Goal: Task Accomplishment & Management: Manage account settings

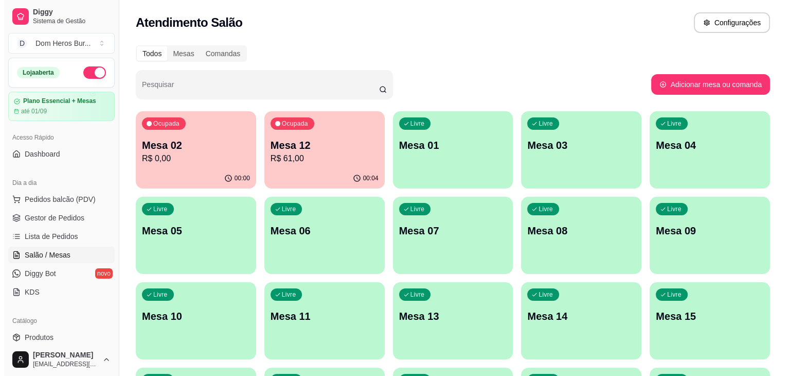
scroll to position [65, 0]
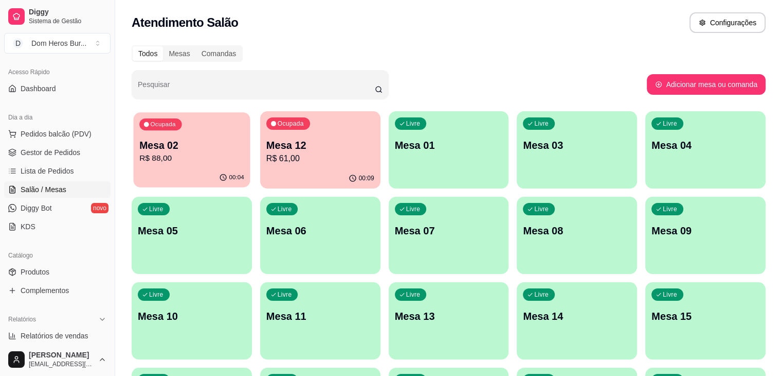
click at [167, 124] on p "Ocupada" at bounding box center [162, 124] width 25 height 8
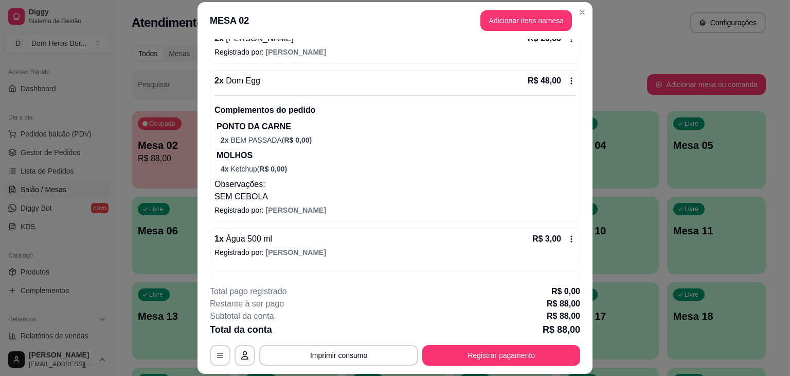
scroll to position [140, 0]
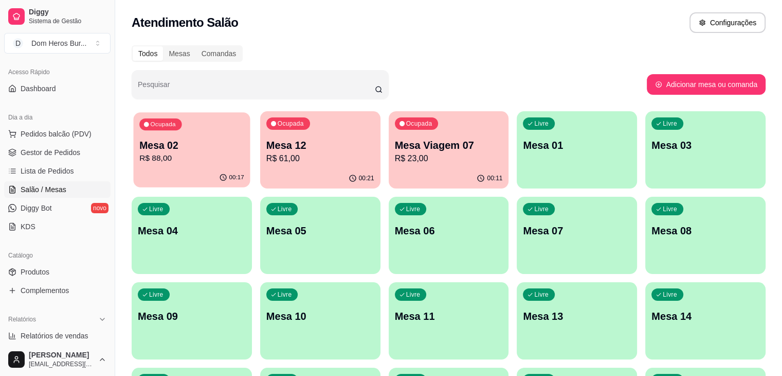
click at [195, 137] on div "Ocupada Mesa 02 R$ 88,00" at bounding box center [192, 140] width 117 height 56
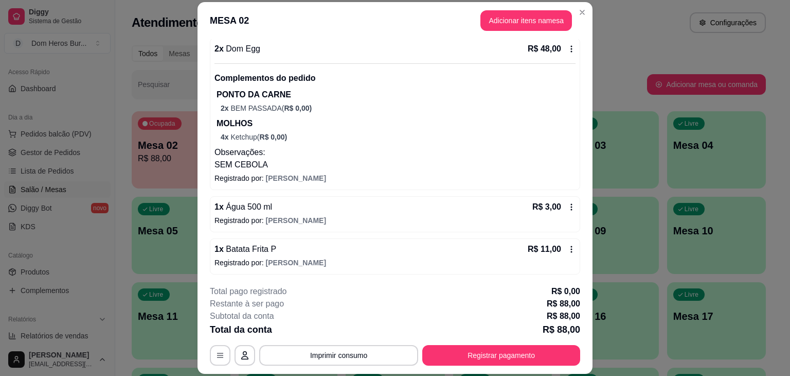
click at [397, 206] on div "1 x Água 500 ml R$ 3,00" at bounding box center [395, 207] width 361 height 12
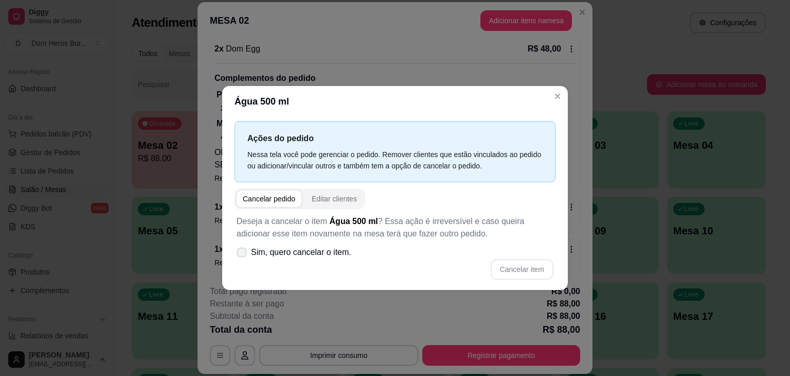
click at [293, 245] on label "Sim, quero cancelar o item." at bounding box center [294, 252] width 123 height 21
click at [243, 254] on input "Sim, quero cancelar o item." at bounding box center [239, 257] width 7 height 7
checkbox input "true"
click at [510, 276] on button "Cancelar item" at bounding box center [521, 269] width 61 height 20
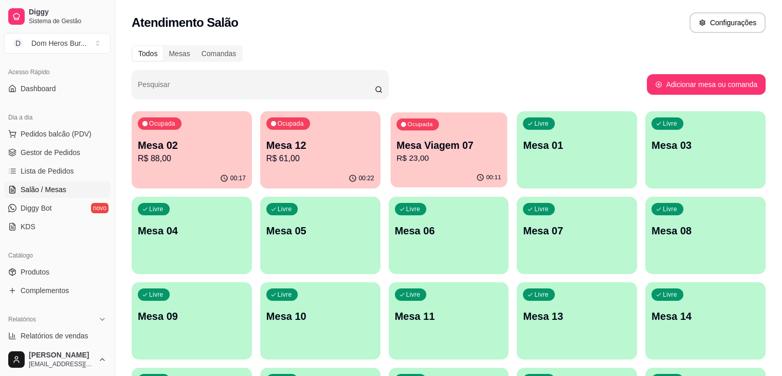
click at [397, 142] on p "Mesa Viagem 07" at bounding box center [449, 145] width 105 height 14
click at [279, 127] on p "Ocupada" at bounding box center [291, 124] width 25 height 8
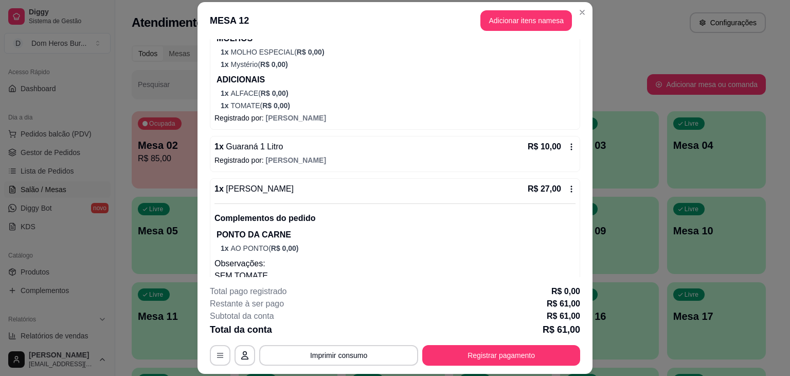
scroll to position [210, 0]
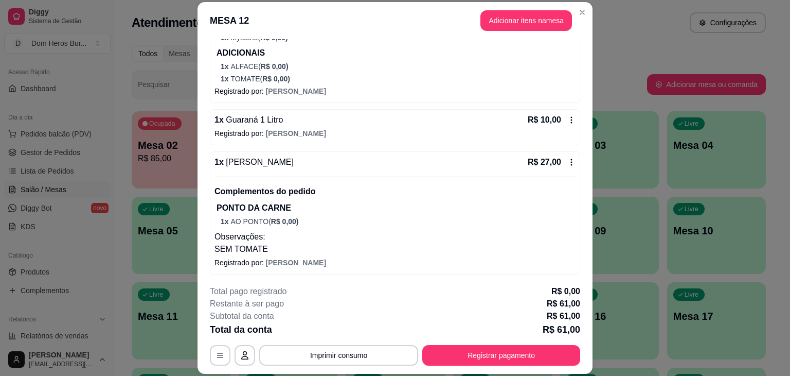
click at [204, 106] on div "Iniciada 15/08/2025 às 18:08 Atenção Para vincular um cliente a um pedido já ex…" at bounding box center [395, 158] width 395 height 238
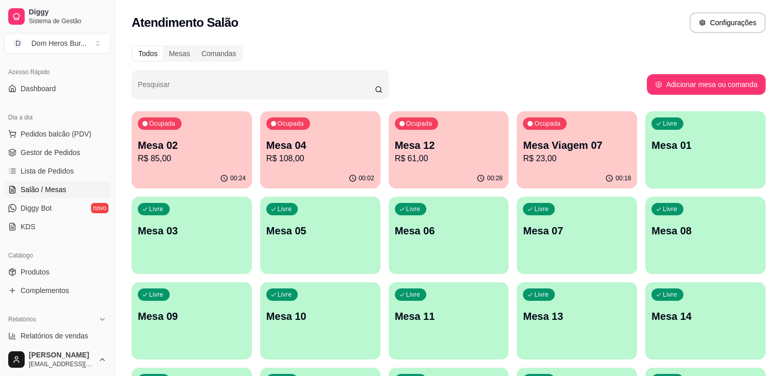
click at [414, 150] on p "Mesa 12" at bounding box center [449, 145] width 108 height 14
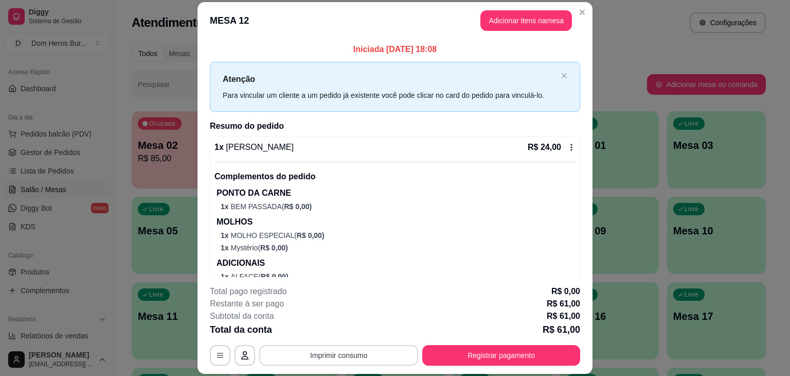
click at [379, 352] on button "Imprimir consumo" at bounding box center [338, 355] width 159 height 21
click at [365, 326] on button "IMPRESSORA" at bounding box center [338, 331] width 72 height 16
click at [523, 353] on button "Registrar pagamento" at bounding box center [501, 355] width 153 height 20
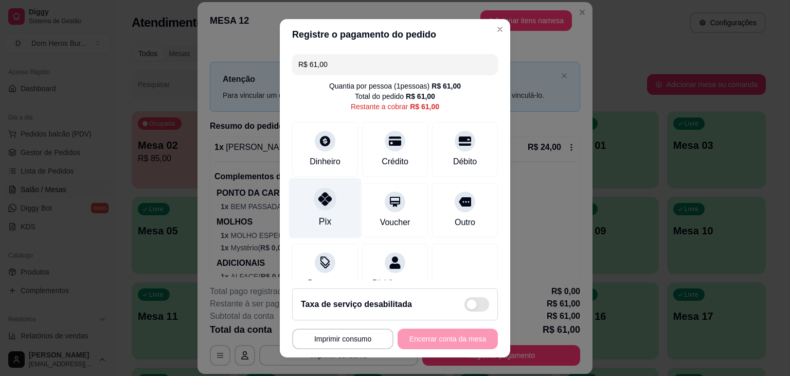
click at [339, 217] on div "Pix" at bounding box center [325, 207] width 73 height 60
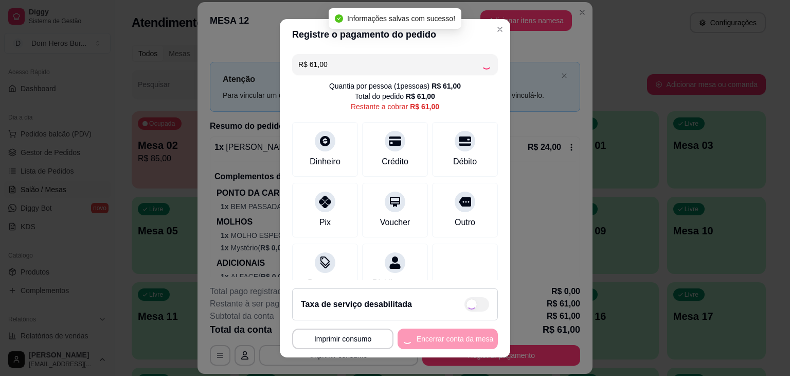
type input "R$ 0,00"
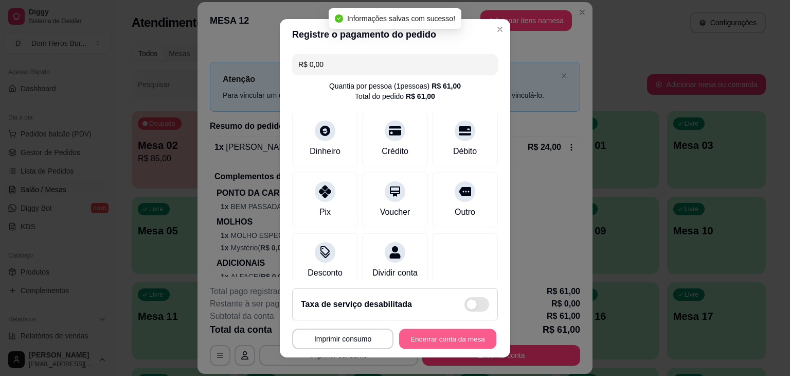
click at [442, 336] on button "Encerrar conta da mesa" at bounding box center [447, 338] width 97 height 20
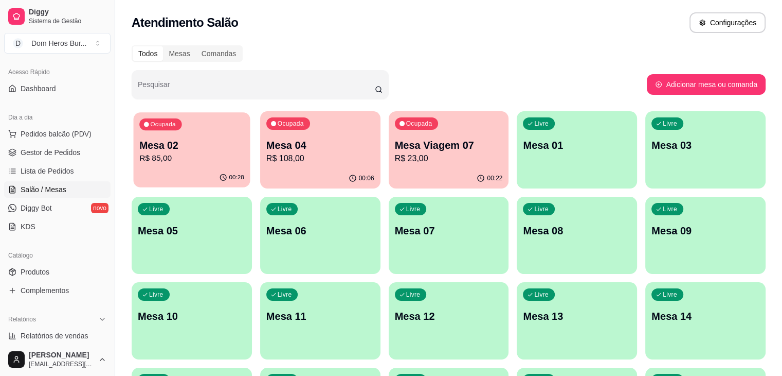
click at [214, 167] on div "Ocupada Mesa 02 R$ 85,00" at bounding box center [192, 140] width 117 height 56
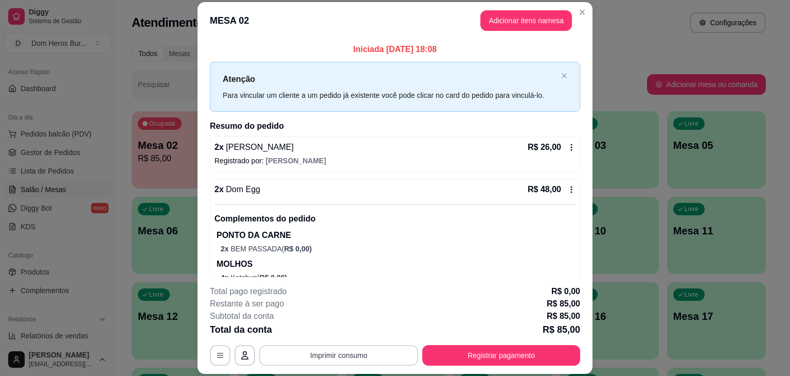
click at [316, 353] on button "Imprimir consumo" at bounding box center [338, 355] width 159 height 21
click at [352, 332] on button "IMPRESSORA" at bounding box center [338, 331] width 72 height 16
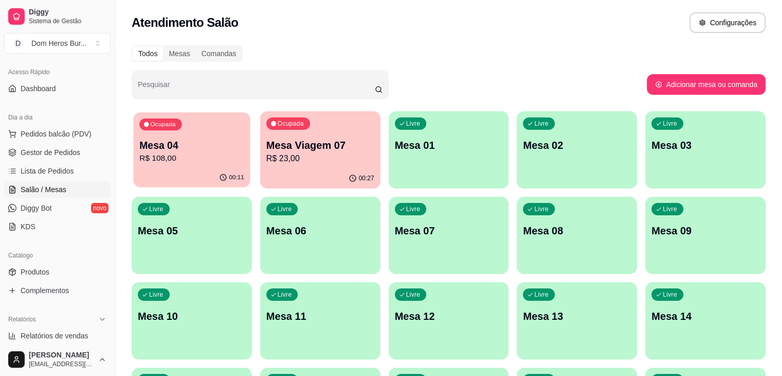
click at [166, 172] on div "00:11" at bounding box center [192, 178] width 117 height 20
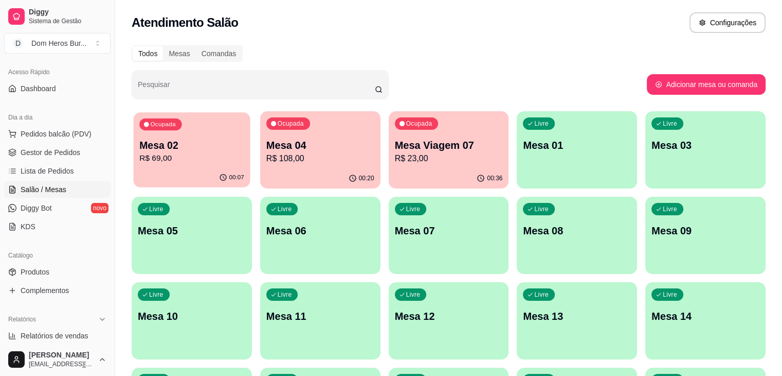
click at [179, 163] on p "R$ 69,00" at bounding box center [191, 158] width 105 height 12
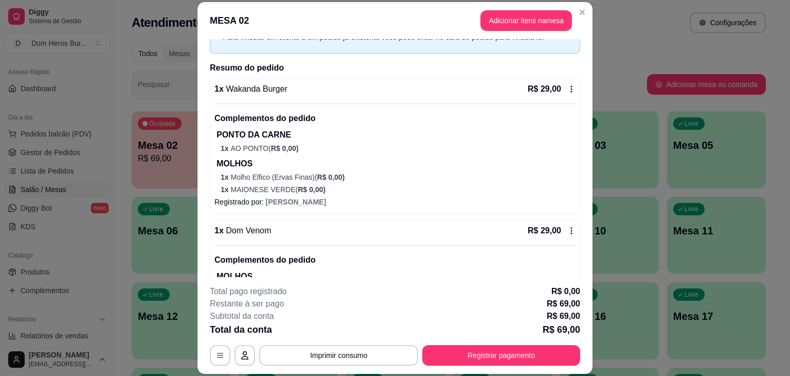
scroll to position [223, 0]
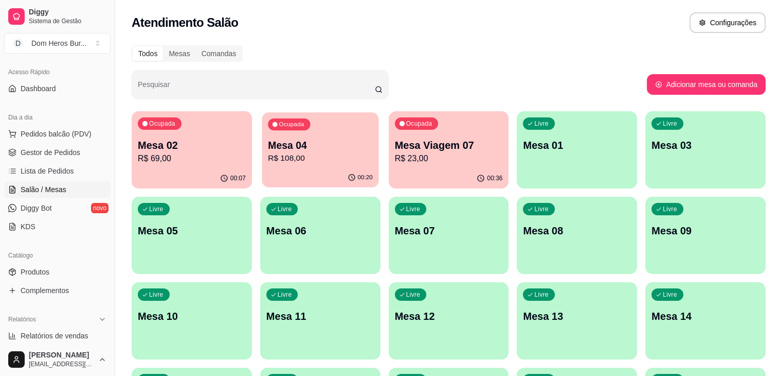
click at [274, 146] on p "Mesa 04" at bounding box center [320, 145] width 105 height 14
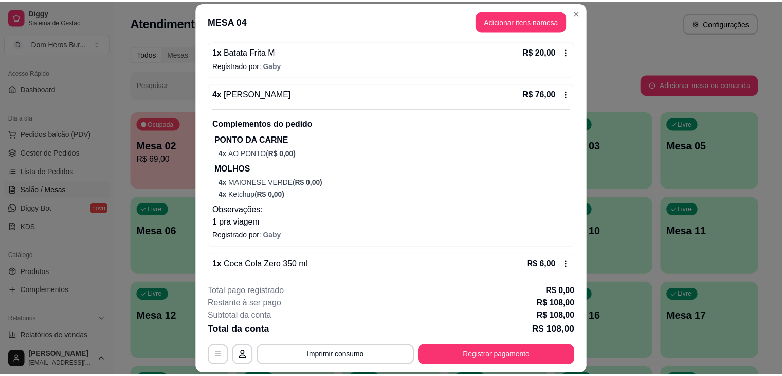
scroll to position [180, 0]
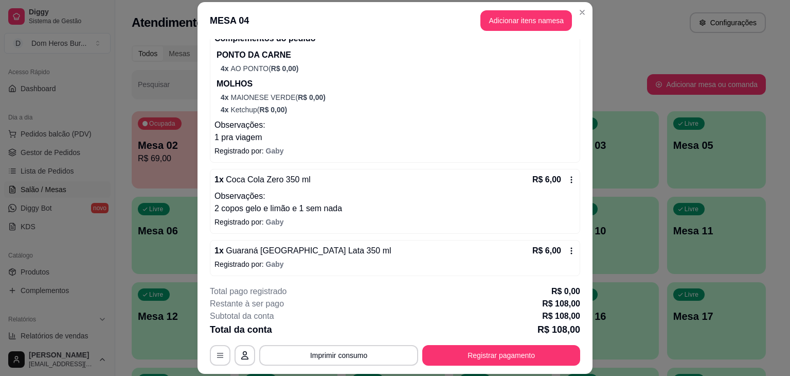
drag, startPoint x: 576, startPoint y: 227, endPoint x: 576, endPoint y: 261, distance: 34.0
click at [576, 261] on div "Iniciada 15/08/2025 às 19:08 Atenção Para vincular um cliente a um pedido já ex…" at bounding box center [395, 158] width 395 height 238
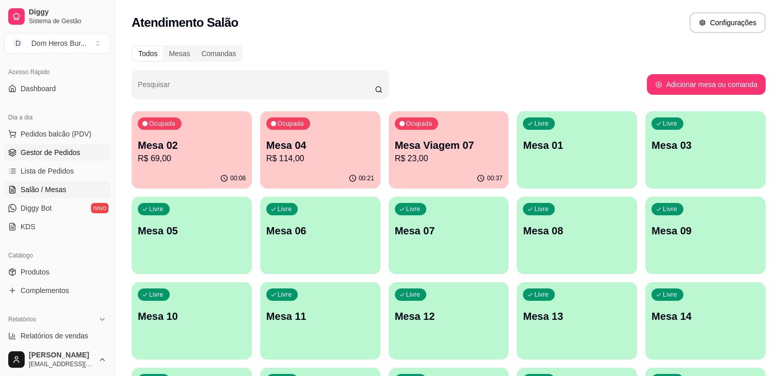
click at [59, 149] on span "Gestor de Pedidos" at bounding box center [51, 152] width 60 height 10
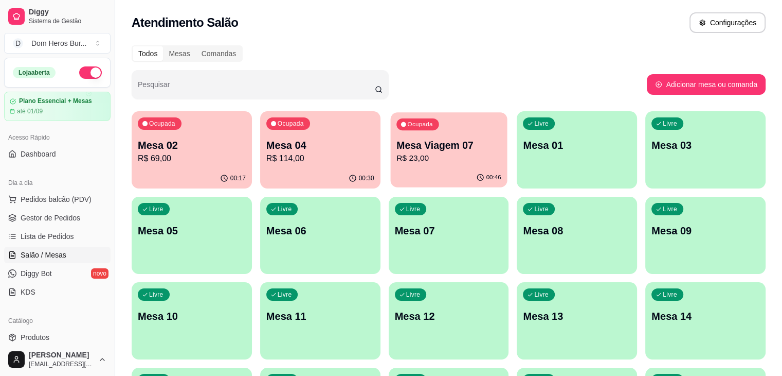
click at [397, 157] on p "R$ 23,00" at bounding box center [449, 158] width 105 height 12
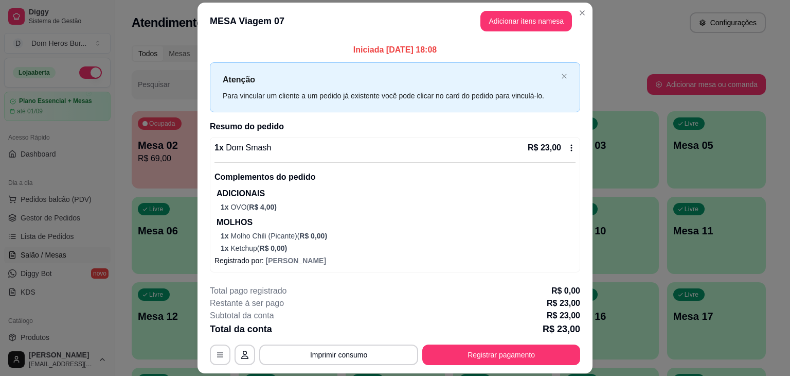
click at [333, 158] on div "1 x Dom Smash R$ 23,00 Complementos do pedido ADICIONAIS 1 x OVO ( R$ 4,00 ) MO…" at bounding box center [395, 197] width 361 height 112
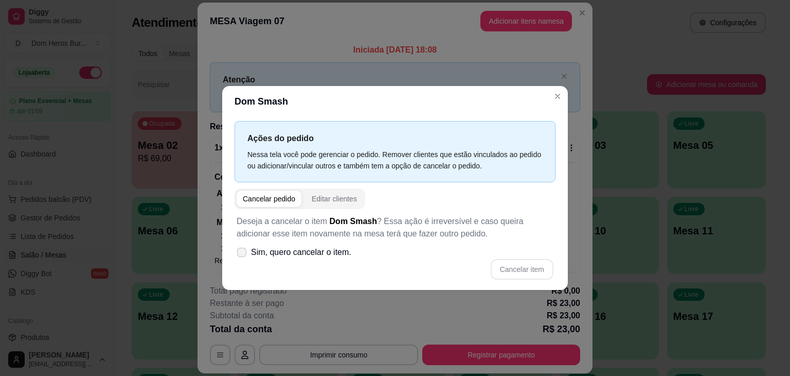
click at [332, 243] on label "Sim, quero cancelar o item." at bounding box center [294, 252] width 123 height 21
click at [243, 254] on input "Sim, quero cancelar o item." at bounding box center [239, 257] width 7 height 7
checkbox input "true"
click at [546, 270] on button "Cancelar item" at bounding box center [521, 269] width 61 height 20
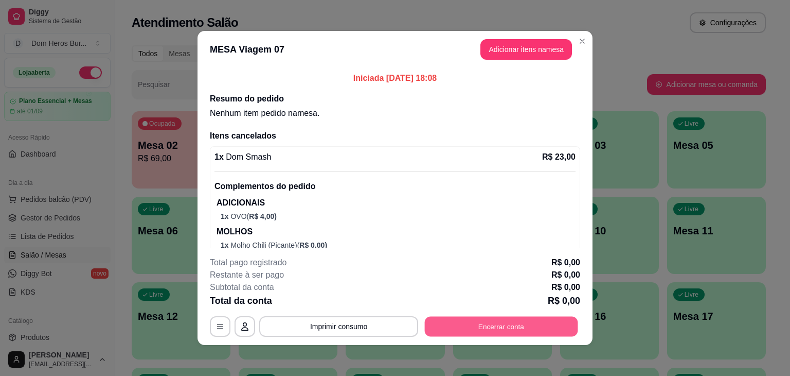
click at [487, 335] on button "Encerrar conta" at bounding box center [501, 326] width 153 height 20
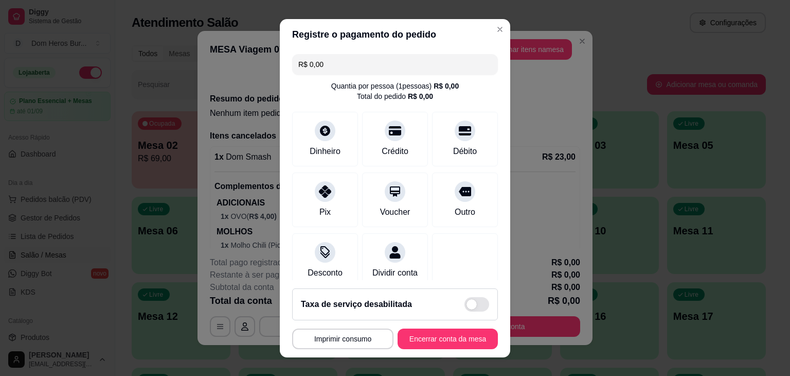
click at [446, 349] on footer "Taxa de serviço desabilitada MESA Viagem 07 Tempo de permanência: 46 minutos Co…" at bounding box center [395, 318] width 230 height 77
click at [430, 335] on button "Encerrar conta da mesa" at bounding box center [447, 338] width 97 height 20
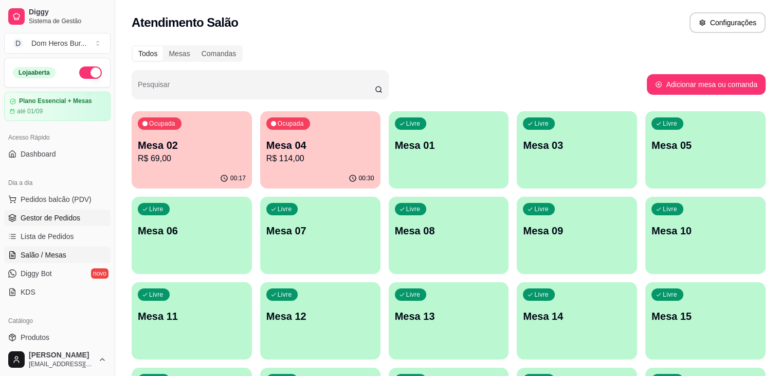
click at [54, 216] on span "Gestor de Pedidos" at bounding box center [51, 217] width 60 height 10
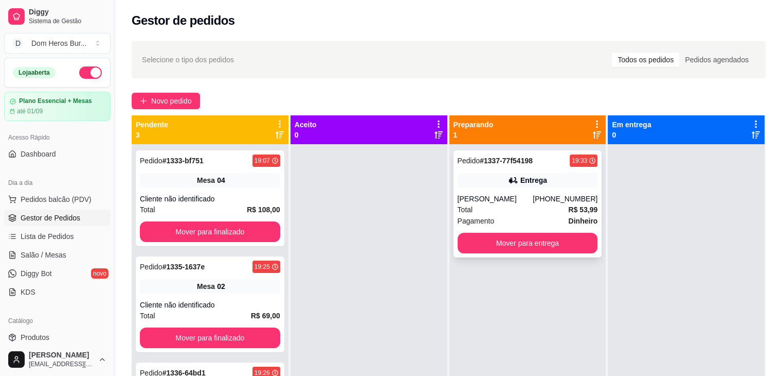
click at [488, 179] on div "Entrega" at bounding box center [528, 180] width 140 height 14
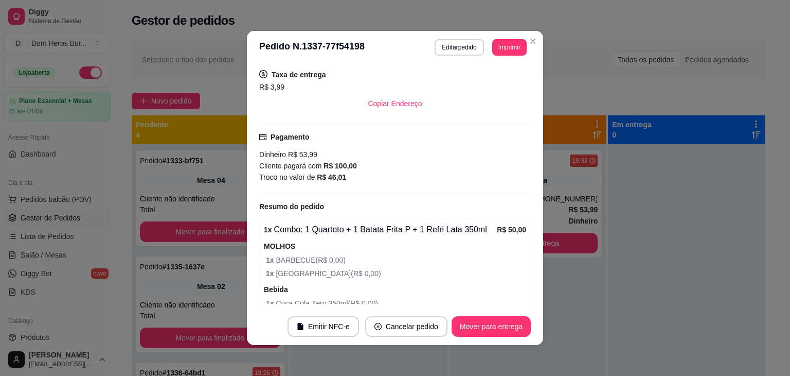
scroll to position [259, 0]
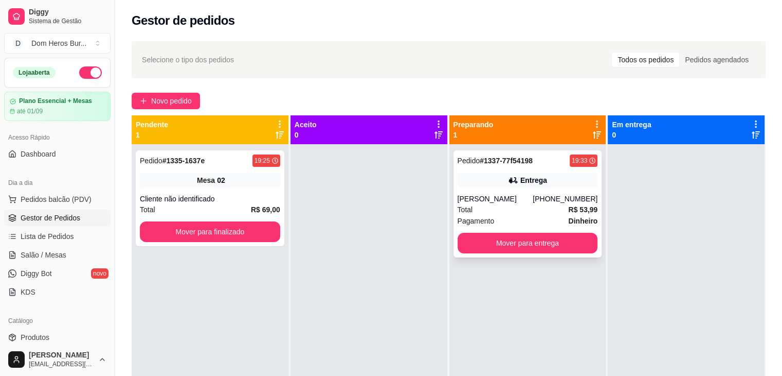
click at [513, 201] on div "[PERSON_NAME]" at bounding box center [496, 198] width 76 height 10
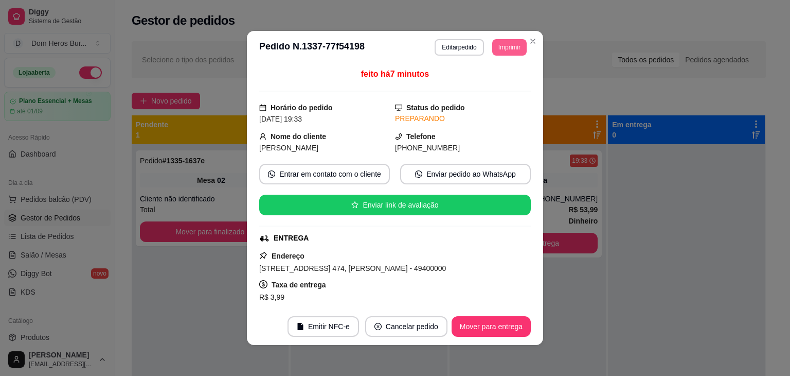
click at [511, 48] on button "Imprimir" at bounding box center [509, 47] width 34 height 16
click at [493, 86] on button "IMPRESSORA" at bounding box center [486, 83] width 72 height 16
click at [459, 291] on div "R$ 3,99" at bounding box center [395, 297] width 272 height 12
click at [473, 317] on button "Mover para entrega" at bounding box center [491, 326] width 77 height 20
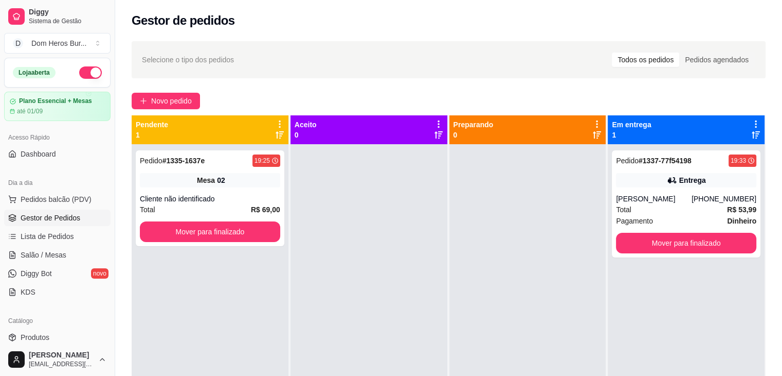
click at [289, 14] on div "Gestor de pedidos" at bounding box center [449, 20] width 634 height 16
click at [75, 249] on link "Salão / Mesas" at bounding box center [57, 254] width 106 height 16
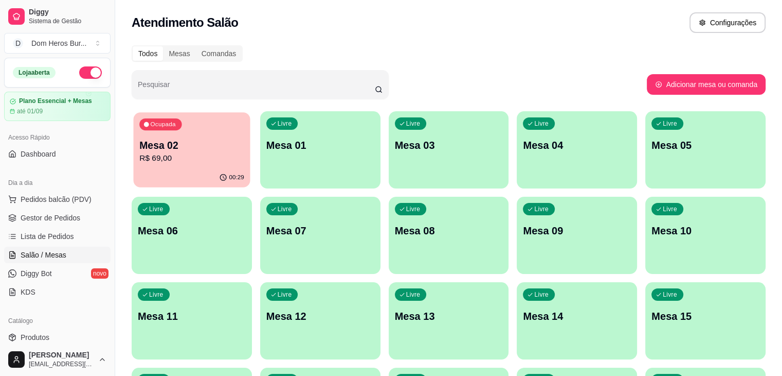
click at [207, 151] on p "Mesa 02" at bounding box center [191, 145] width 105 height 14
click at [37, 217] on span "Gestor de Pedidos" at bounding box center [51, 217] width 60 height 10
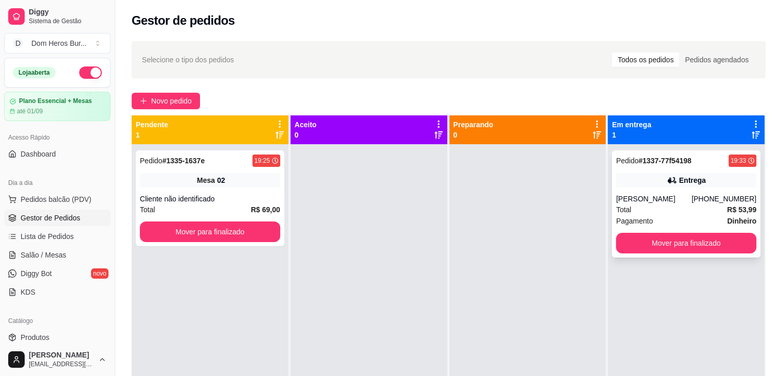
click at [650, 200] on div "[PERSON_NAME]" at bounding box center [654, 198] width 76 height 10
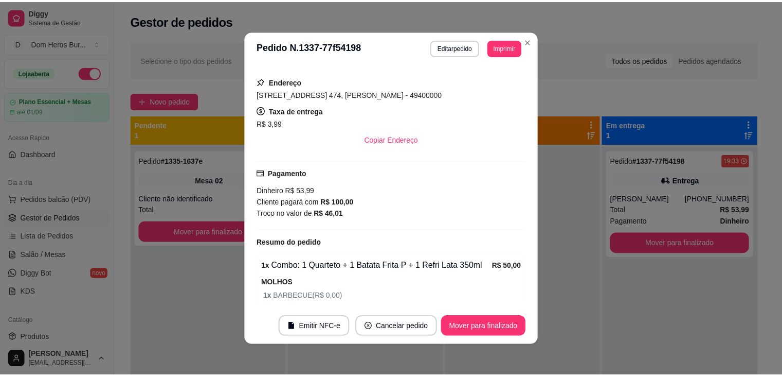
scroll to position [259, 0]
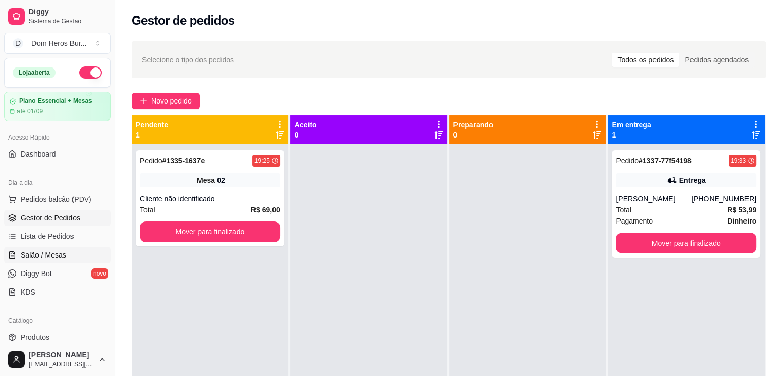
click at [47, 254] on span "Salão / Mesas" at bounding box center [44, 254] width 46 height 10
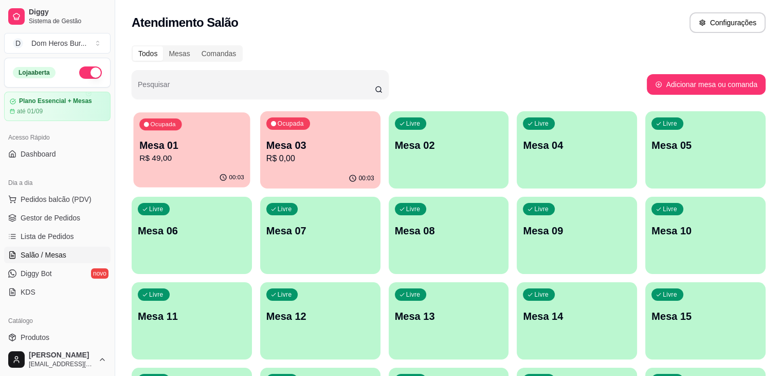
click at [202, 166] on div "Ocupada Mesa 01 R$ 49,00" at bounding box center [192, 140] width 117 height 56
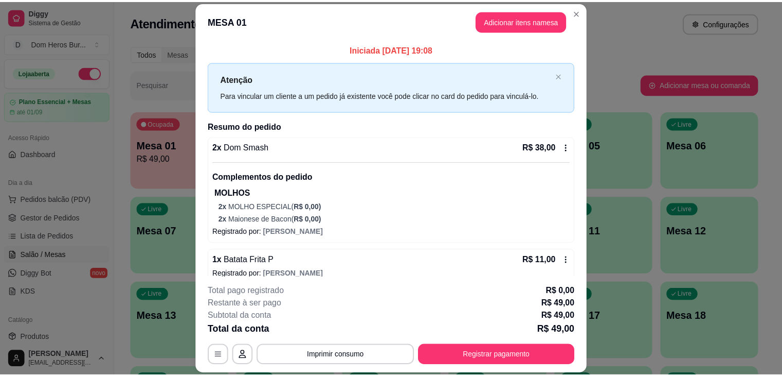
scroll to position [11, 0]
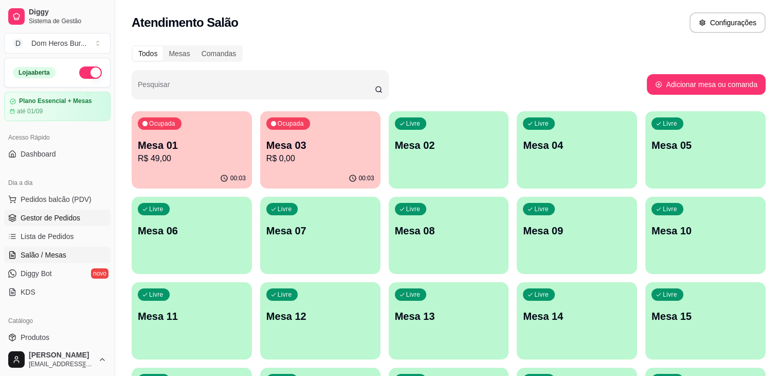
click at [57, 215] on span "Gestor de Pedidos" at bounding box center [51, 217] width 60 height 10
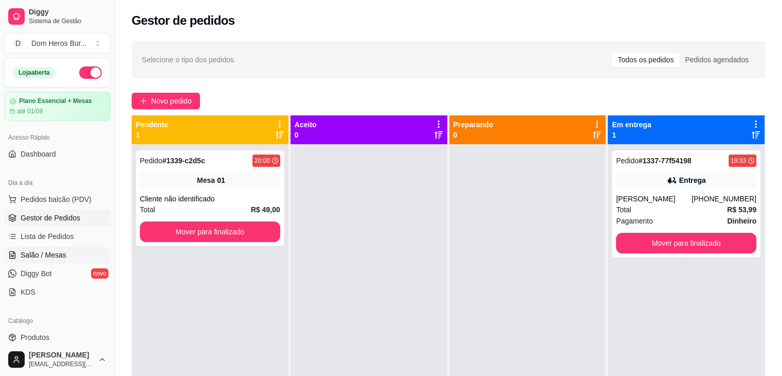
click at [48, 260] on link "Salão / Mesas" at bounding box center [57, 254] width 106 height 16
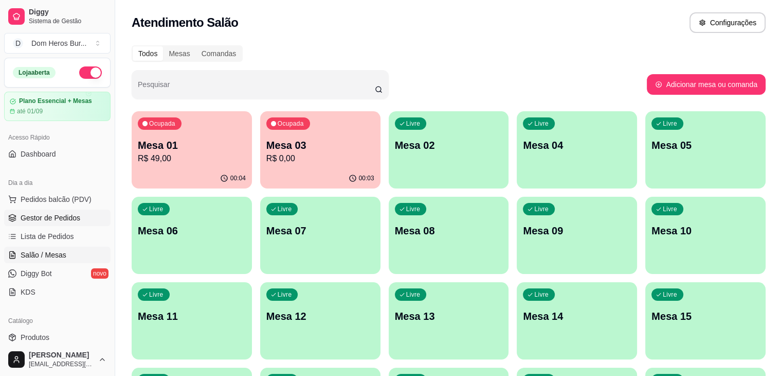
click at [40, 210] on link "Gestor de Pedidos" at bounding box center [57, 217] width 106 height 16
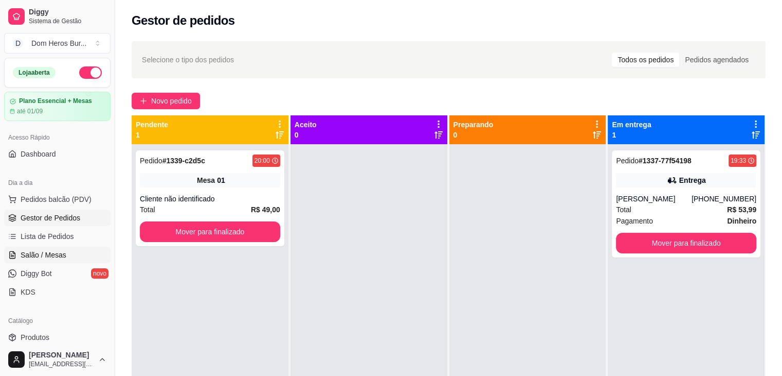
click at [66, 255] on link "Salão / Mesas" at bounding box center [57, 254] width 106 height 16
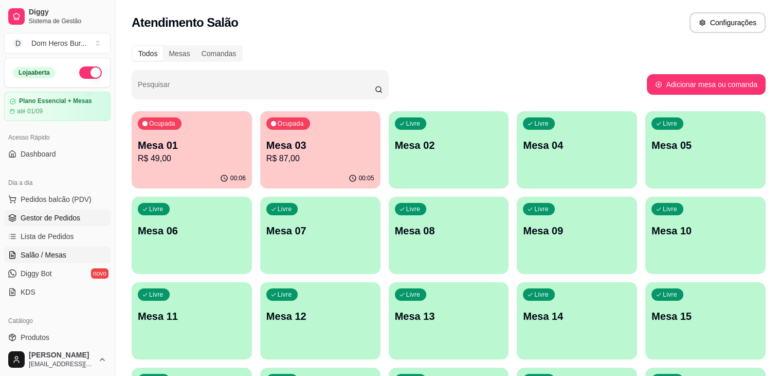
click at [27, 220] on span "Gestor de Pedidos" at bounding box center [51, 217] width 60 height 10
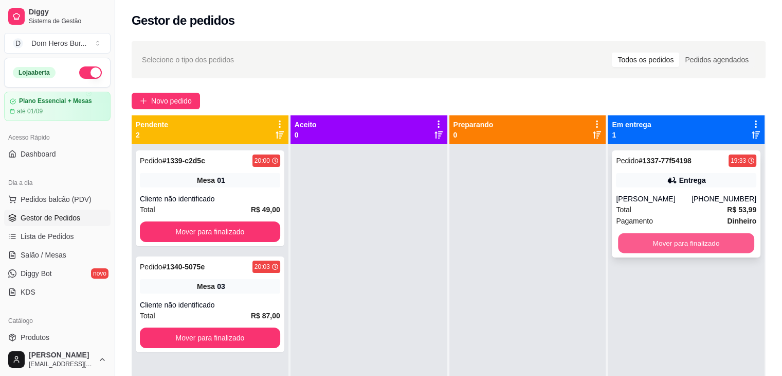
click at [667, 244] on button "Mover para finalizado" at bounding box center [686, 243] width 136 height 20
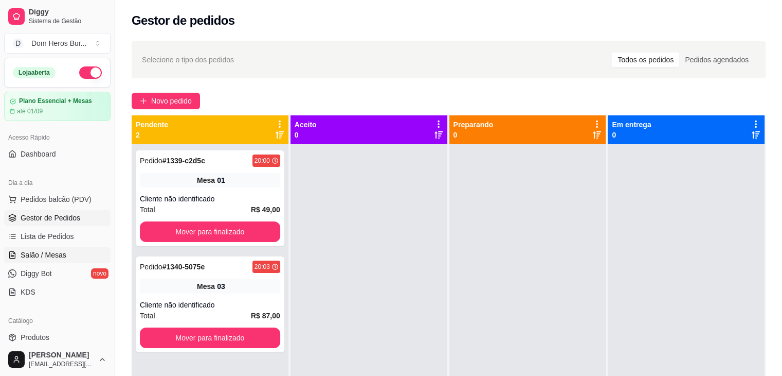
click at [64, 249] on span "Salão / Mesas" at bounding box center [44, 254] width 46 height 10
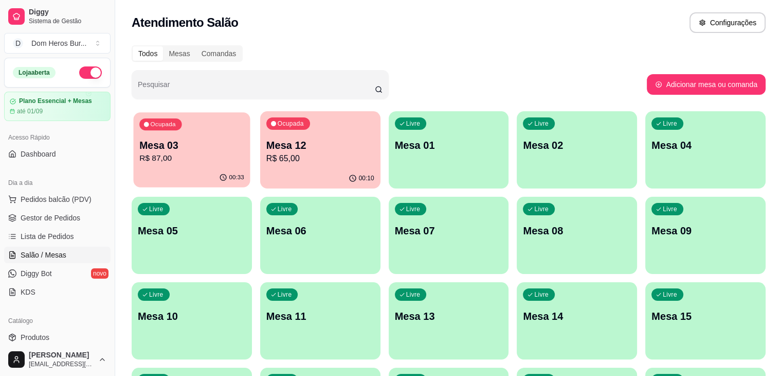
click at [200, 143] on p "Mesa 03" at bounding box center [191, 145] width 105 height 14
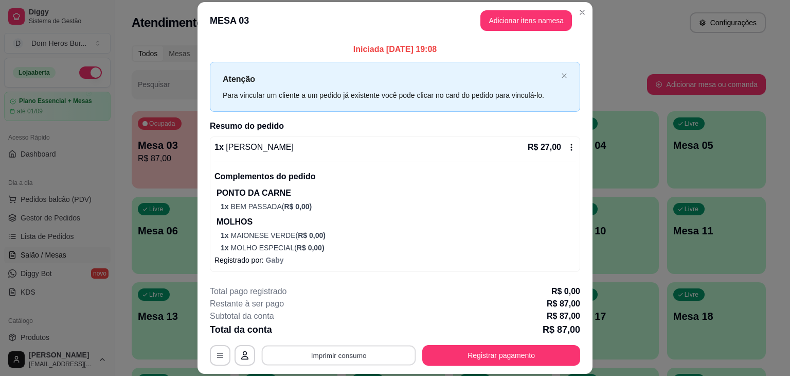
click at [340, 350] on button "Imprimir consumo" at bounding box center [339, 355] width 154 height 20
click at [336, 333] on button "IMPRESSORA" at bounding box center [338, 331] width 72 height 16
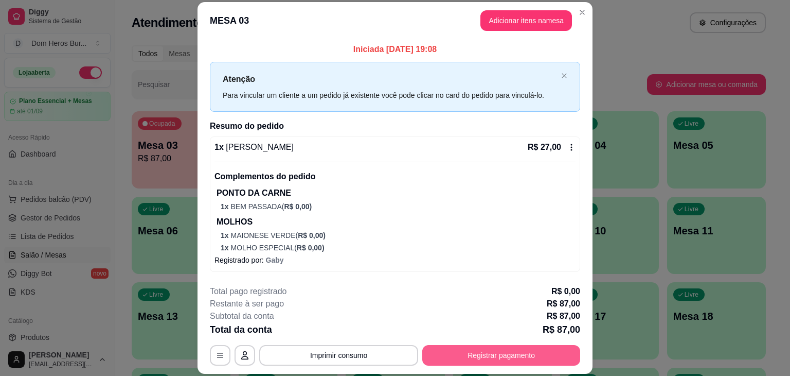
click at [468, 350] on button "Registrar pagamento" at bounding box center [501, 355] width 158 height 21
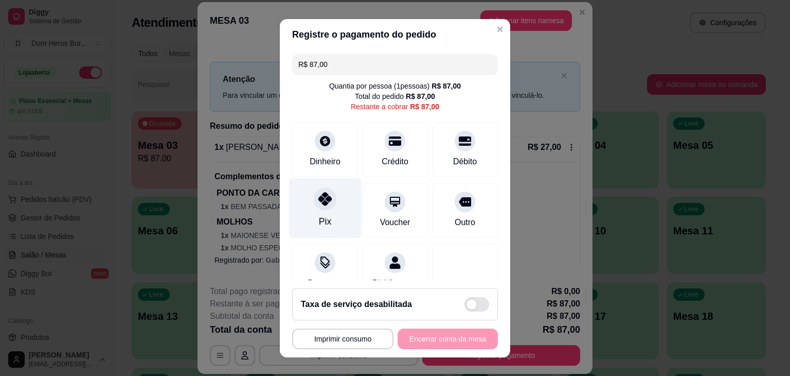
click at [320, 207] on div at bounding box center [325, 198] width 23 height 23
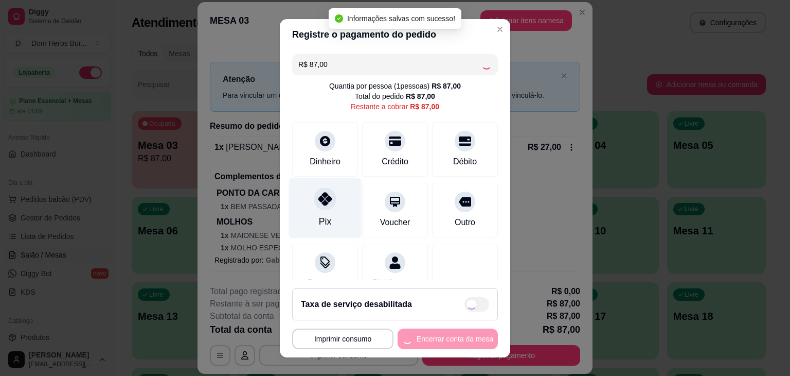
type input "R$ 0,00"
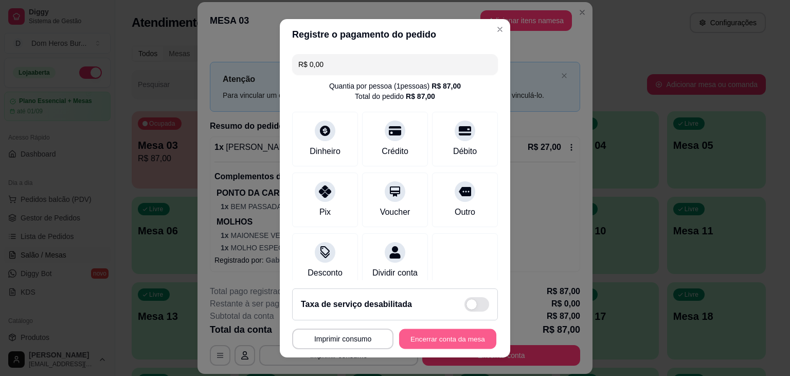
click at [473, 340] on button "Encerrar conta da mesa" at bounding box center [447, 338] width 97 height 20
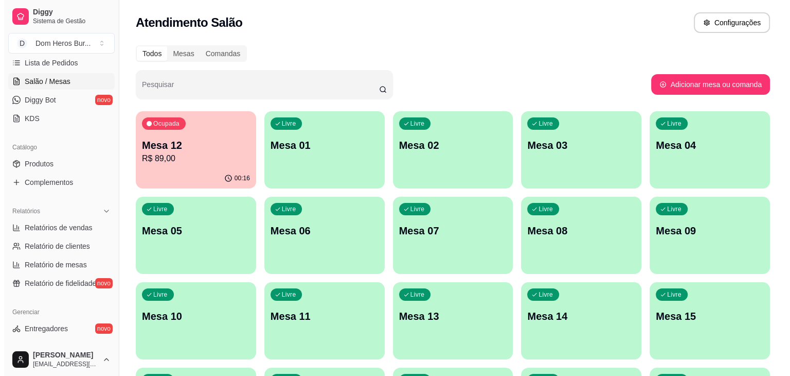
scroll to position [176, 0]
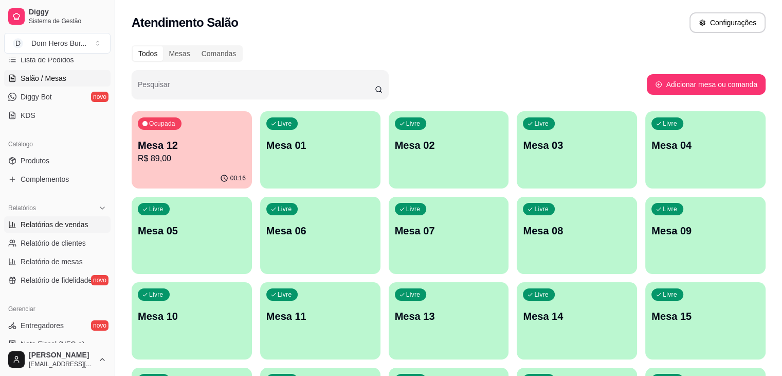
click at [84, 224] on span "Relatórios de vendas" at bounding box center [55, 224] width 68 height 10
select select "ALL"
select select "0"
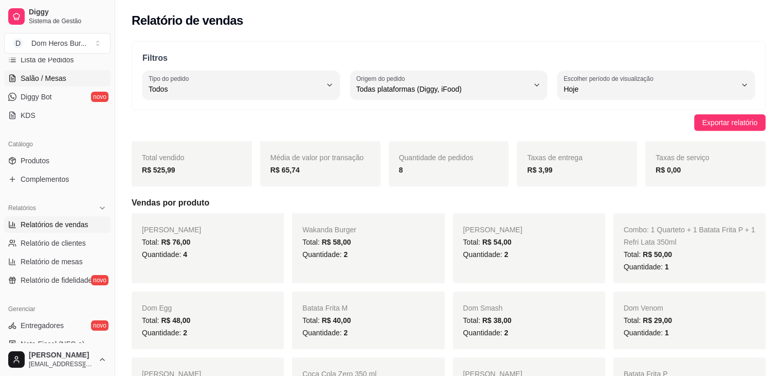
click at [27, 74] on span "Salão / Mesas" at bounding box center [44, 78] width 46 height 10
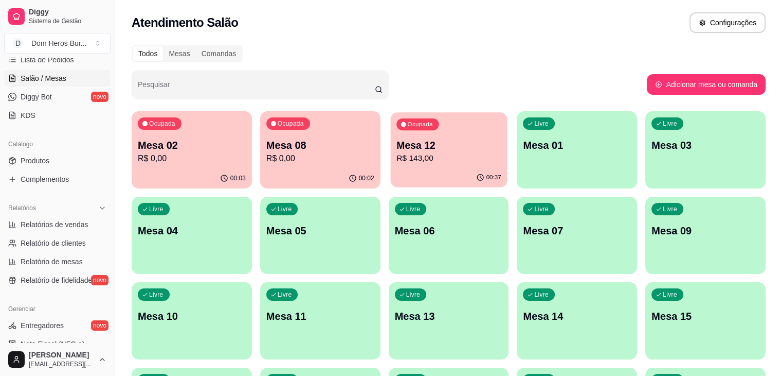
click at [410, 137] on div "Ocupada Mesa 12 R$ 143,00" at bounding box center [448, 140] width 117 height 56
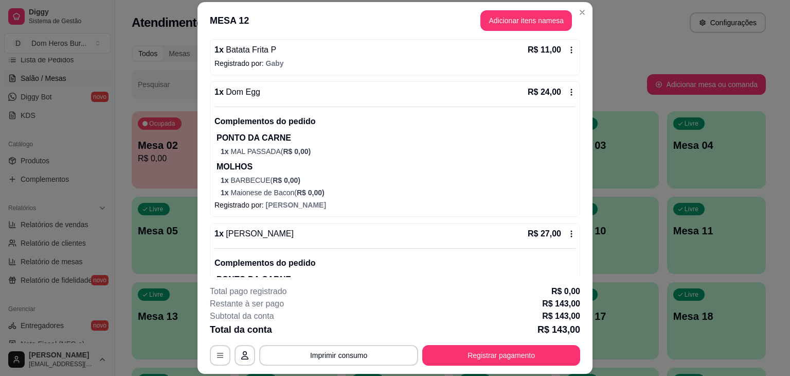
scroll to position [220, 0]
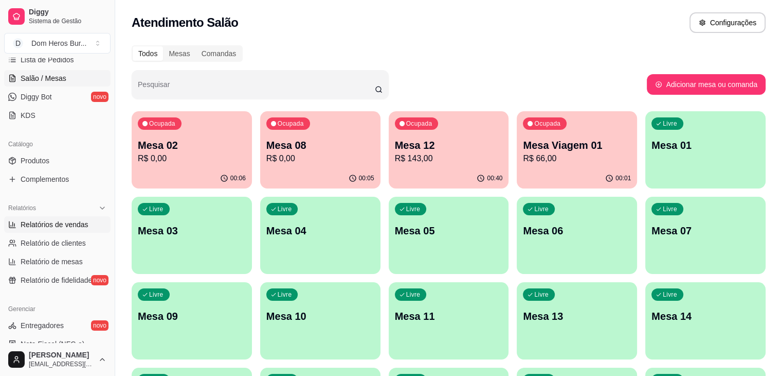
click at [81, 230] on link "Relatórios de vendas" at bounding box center [57, 224] width 106 height 16
select select "ALL"
select select "0"
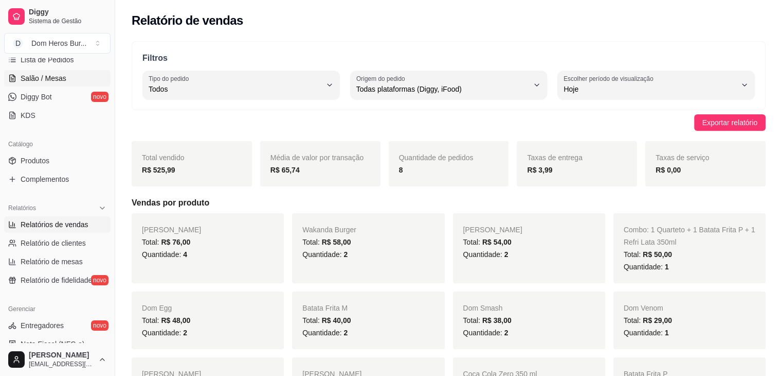
click at [60, 78] on span "Salão / Mesas" at bounding box center [44, 78] width 46 height 10
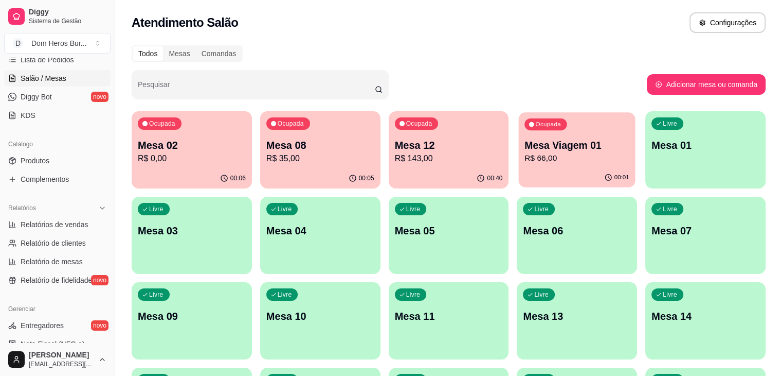
click at [525, 150] on p "Mesa Viagem 01" at bounding box center [577, 145] width 105 height 14
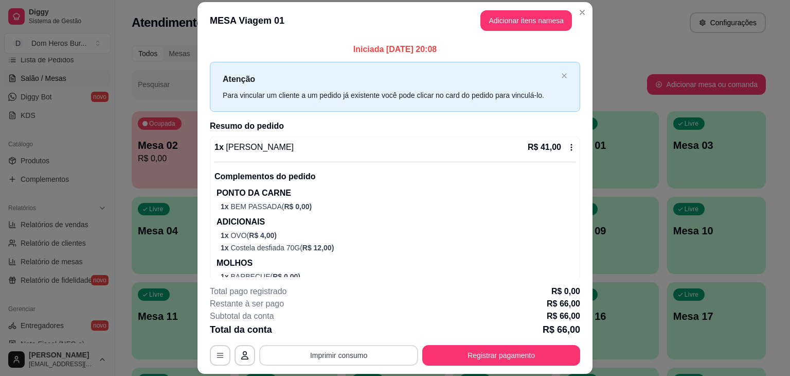
click at [380, 358] on button "Imprimir consumo" at bounding box center [338, 355] width 159 height 21
click at [106, 59] on div "MESA Viagem 01 Adicionar itens na mesa Iniciada [DATE] 20:08 Atenção Para vincu…" at bounding box center [395, 188] width 790 height 376
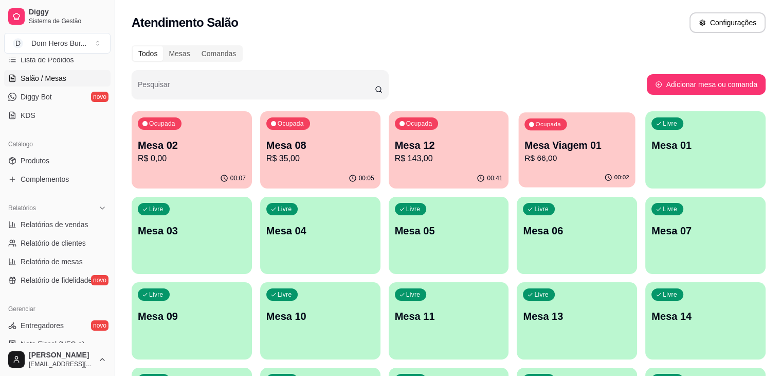
click at [531, 167] on div "Ocupada Mesa Viagem 01 R$ 66,00" at bounding box center [577, 140] width 117 height 56
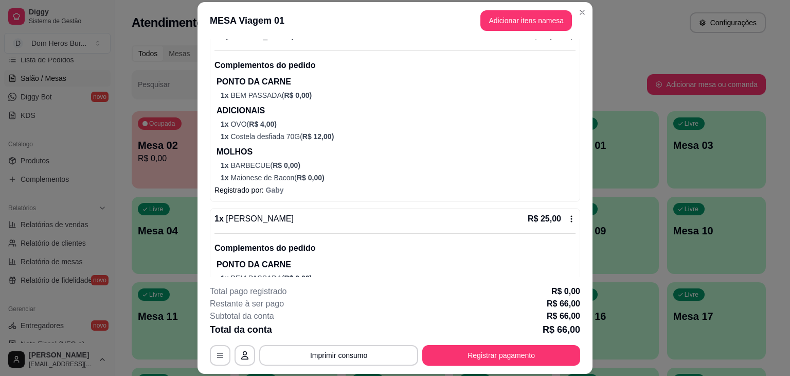
scroll to position [114, 0]
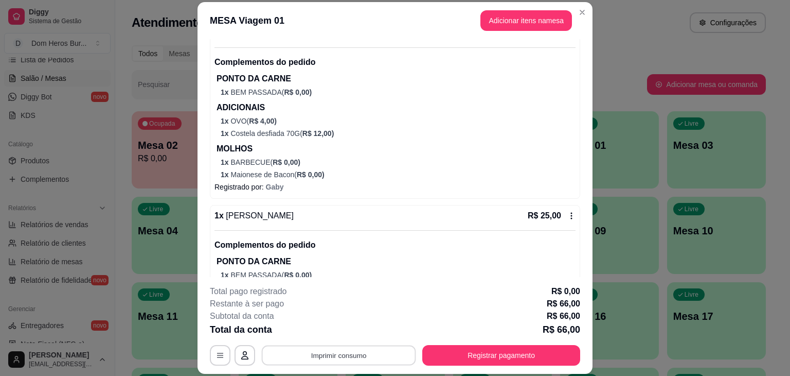
click at [379, 352] on button "Imprimir consumo" at bounding box center [339, 355] width 154 height 20
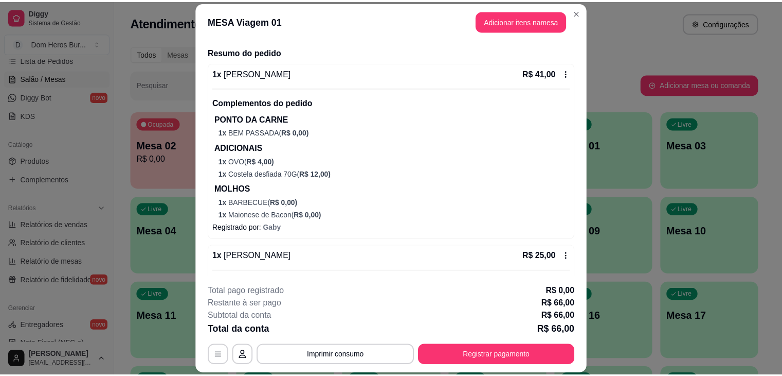
scroll to position [85, 0]
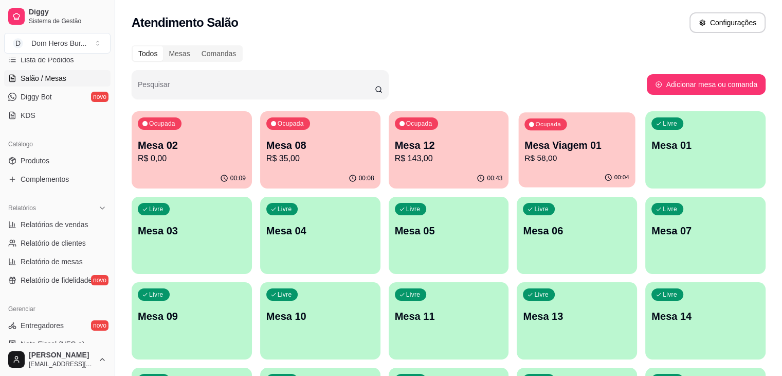
click at [525, 161] on p "R$ 58,00" at bounding box center [577, 158] width 105 height 12
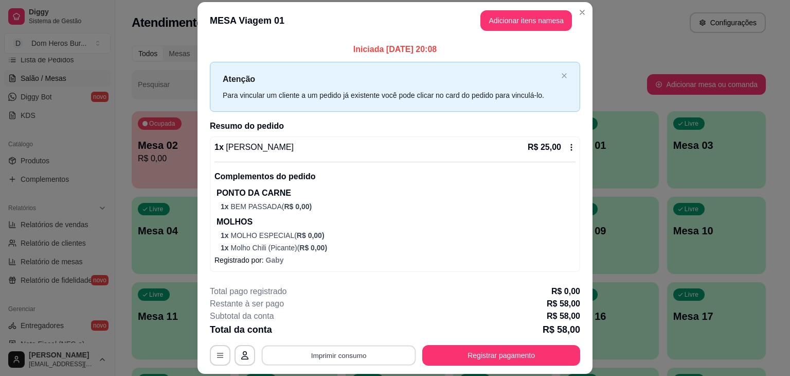
click at [380, 352] on button "Imprimir consumo" at bounding box center [339, 355] width 154 height 20
click at [356, 336] on button "IMPRESSORA" at bounding box center [338, 331] width 72 height 16
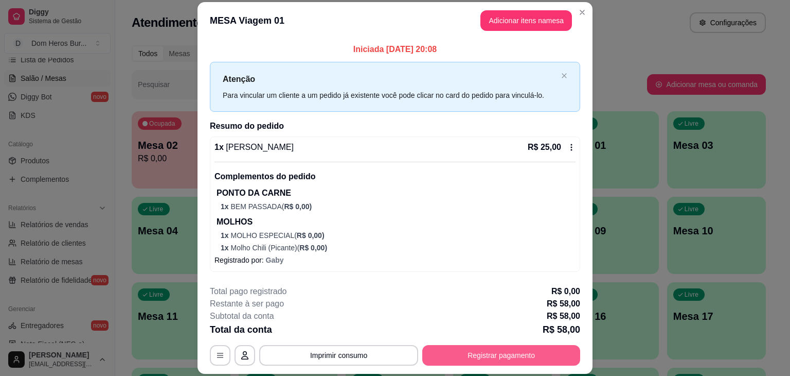
click at [458, 349] on button "Registrar pagamento" at bounding box center [501, 355] width 158 height 21
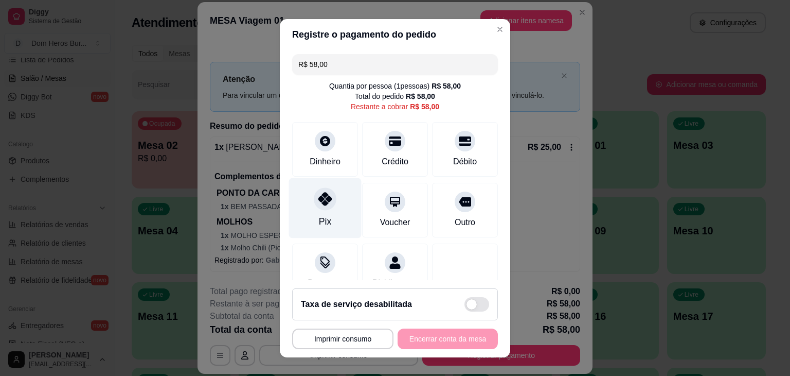
click at [325, 222] on div "Pix" at bounding box center [325, 207] width 73 height 60
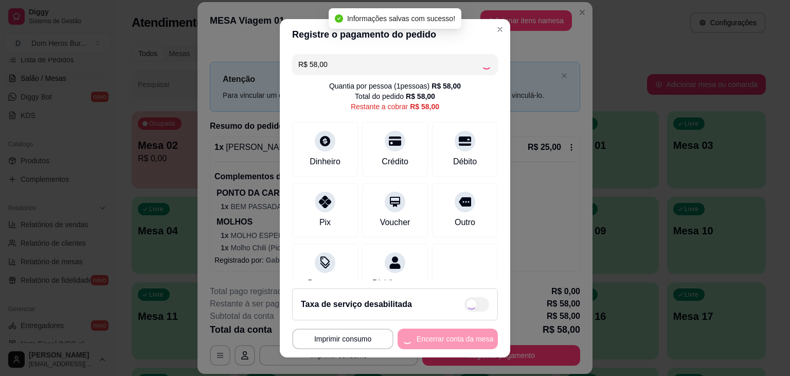
type input "R$ 0,00"
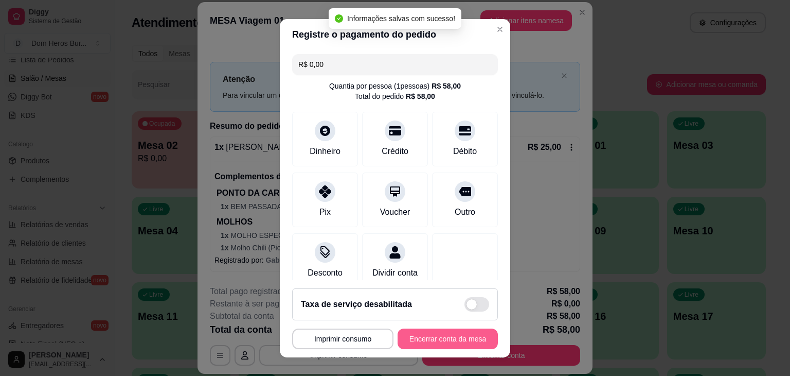
click at [423, 335] on div "**********" at bounding box center [395, 338] width 206 height 21
click at [423, 335] on button "Encerrar conta da mesa" at bounding box center [448, 338] width 100 height 21
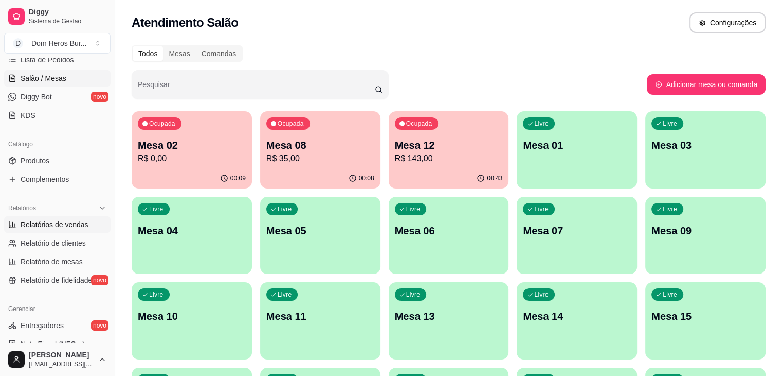
click at [88, 220] on link "Relatórios de vendas" at bounding box center [57, 224] width 106 height 16
select select "ALL"
select select "0"
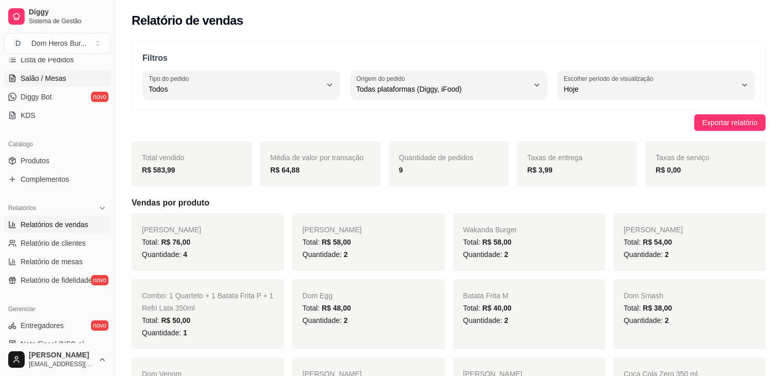
click at [48, 72] on link "Salão / Mesas" at bounding box center [57, 78] width 106 height 16
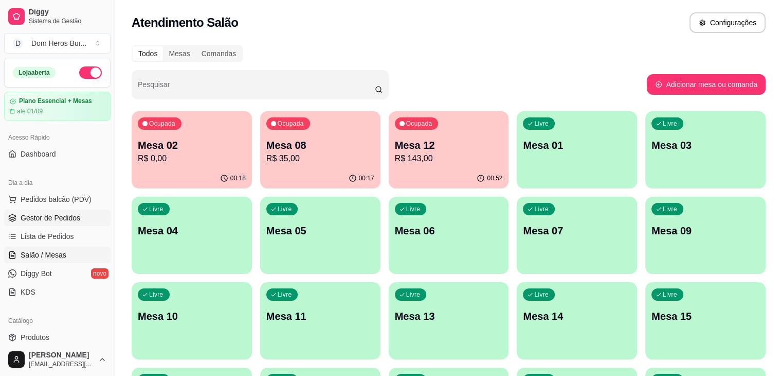
click at [66, 225] on link "Gestor de Pedidos" at bounding box center [57, 217] width 106 height 16
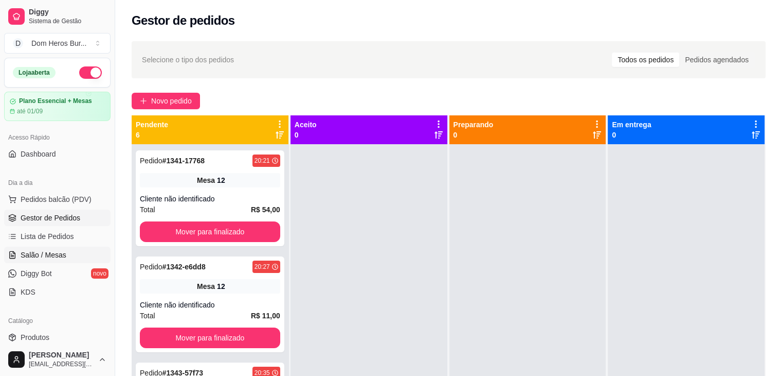
click at [68, 252] on link "Salão / Mesas" at bounding box center [57, 254] width 106 height 16
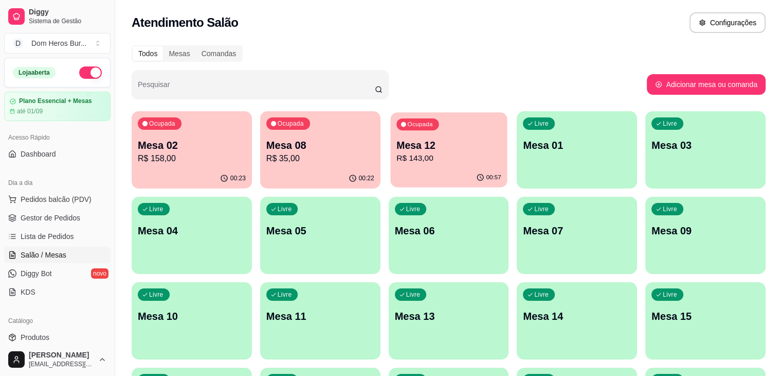
click at [397, 153] on p "R$ 143,00" at bounding box center [449, 158] width 105 height 12
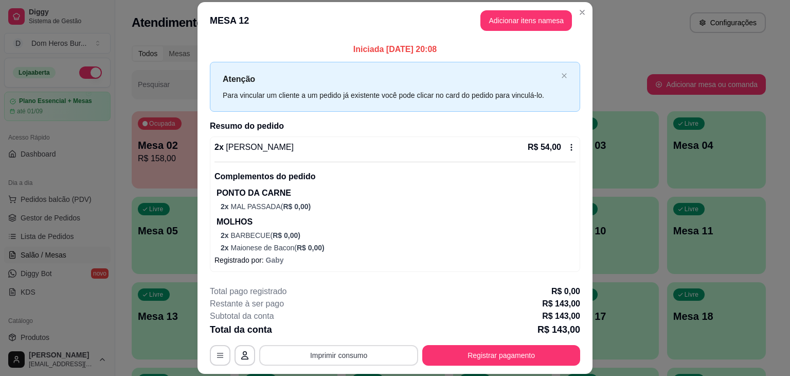
drag, startPoint x: 345, startPoint y: 369, endPoint x: 332, endPoint y: 356, distance: 18.2
click at [332, 356] on footer "**********" at bounding box center [395, 325] width 395 height 97
click at [332, 356] on button "Imprimir consumo" at bounding box center [339, 355] width 154 height 20
click at [325, 332] on button "IMPRESSORA" at bounding box center [338, 331] width 72 height 16
click at [497, 355] on button "Registrar pagamento" at bounding box center [501, 355] width 153 height 20
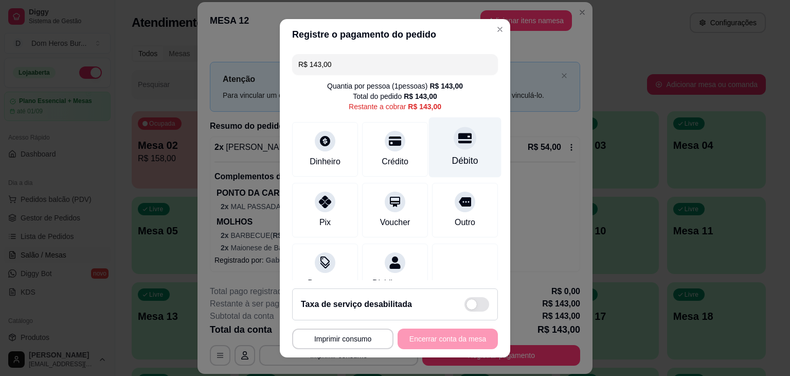
click at [458, 131] on icon at bounding box center [464, 137] width 13 height 13
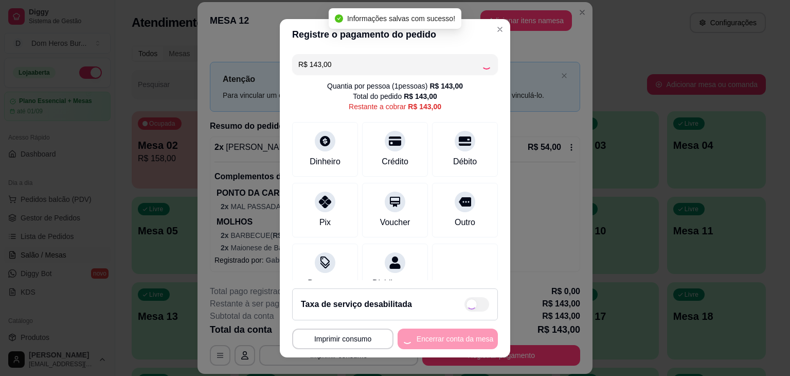
type input "R$ 0,00"
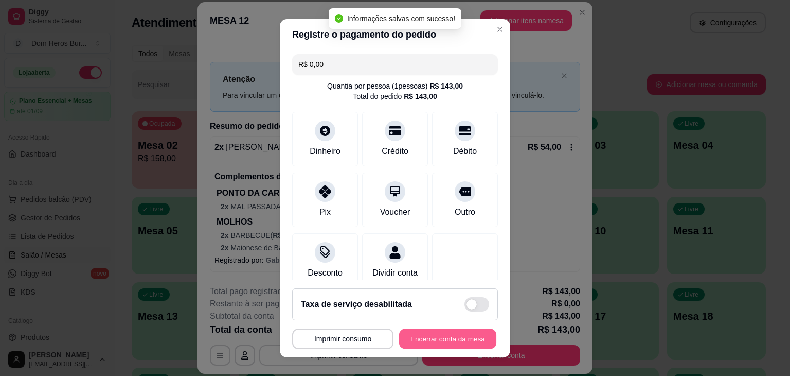
click at [441, 341] on button "Encerrar conta da mesa" at bounding box center [447, 338] width 97 height 20
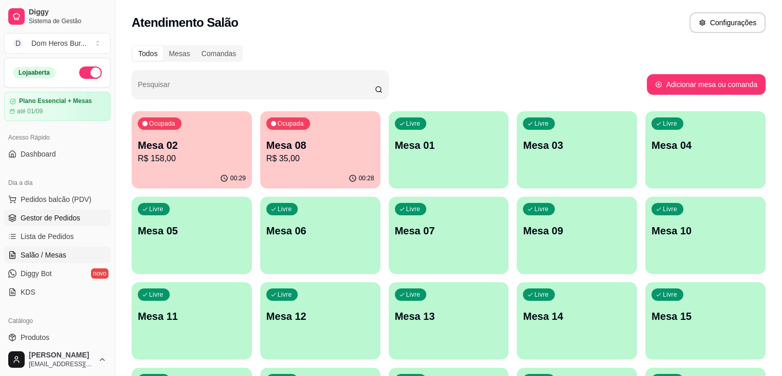
click at [68, 212] on span "Gestor de Pedidos" at bounding box center [51, 217] width 60 height 10
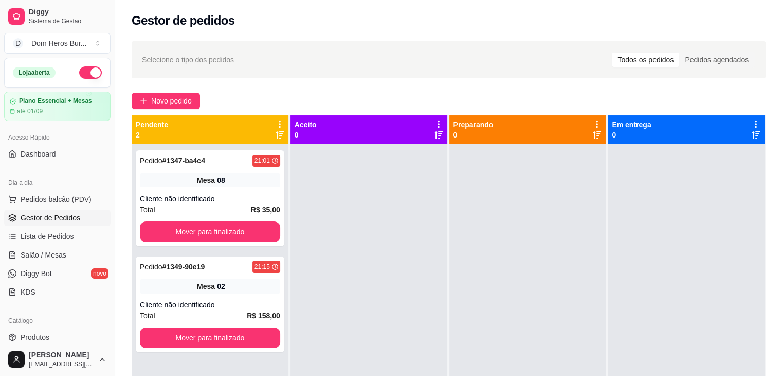
click at [72, 245] on ul "Pedidos balcão (PDV) Gestor de Pedidos Lista de Pedidos Salão / Mesas Diggy Bot…" at bounding box center [57, 245] width 106 height 109
click at [72, 249] on link "Salão / Mesas" at bounding box center [57, 254] width 106 height 16
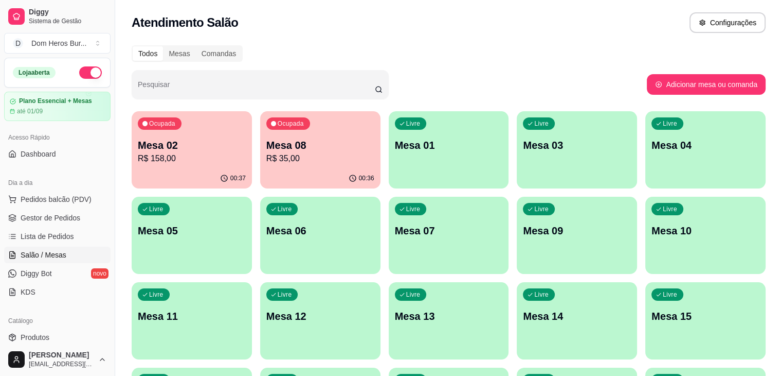
click at [72, 249] on link "Salão / Mesas" at bounding box center [57, 254] width 106 height 16
click at [291, 165] on div "Ocupada Mesa 08 R$ 35,00" at bounding box center [320, 140] width 117 height 56
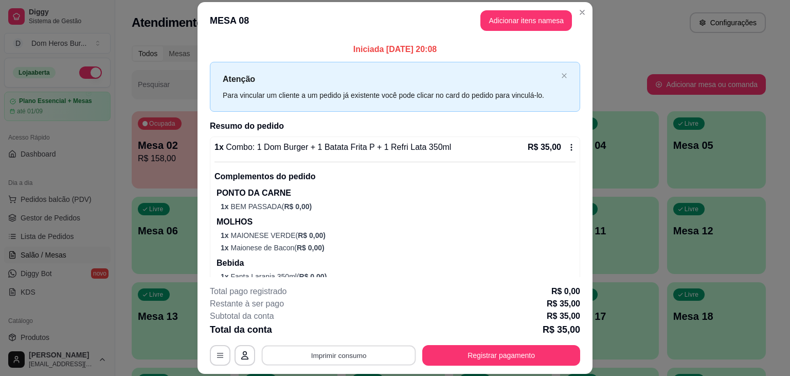
click at [344, 354] on button "Imprimir consumo" at bounding box center [339, 355] width 154 height 20
click at [346, 332] on button "IMPRESSORA" at bounding box center [338, 331] width 72 height 16
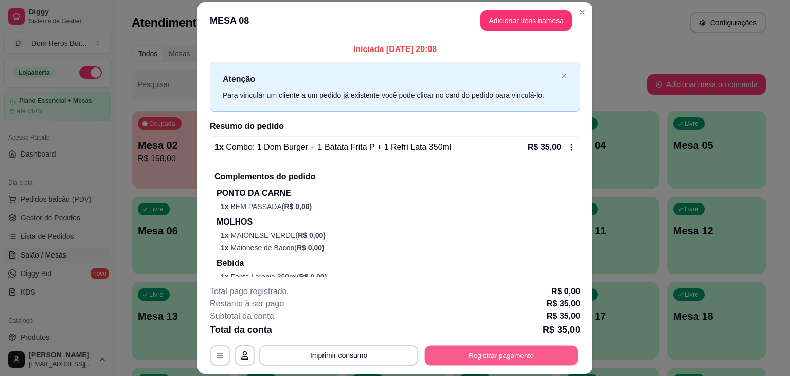
click at [480, 353] on button "Registrar pagamento" at bounding box center [501, 355] width 153 height 20
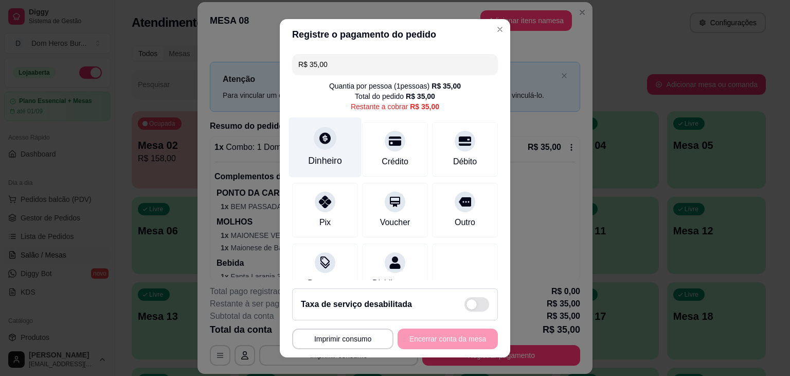
click at [314, 134] on div at bounding box center [325, 138] width 23 height 23
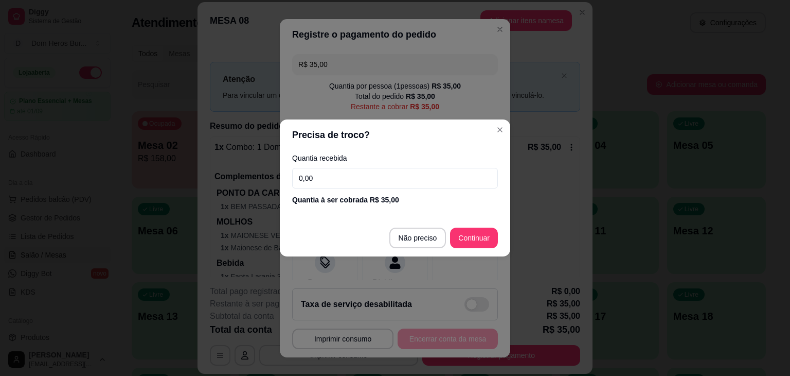
click at [338, 180] on input "0,00" at bounding box center [395, 178] width 206 height 21
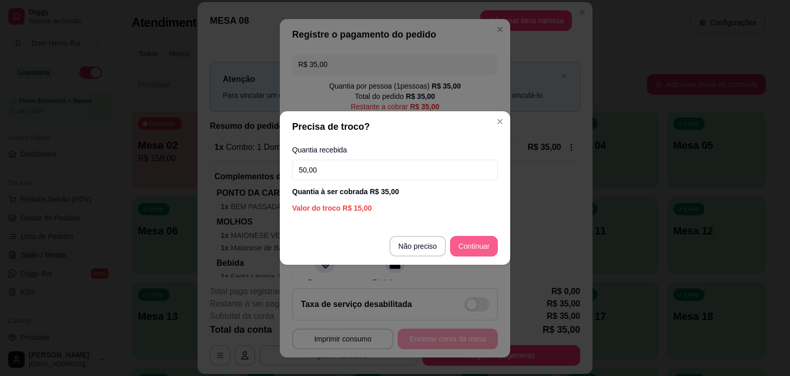
type input "50,00"
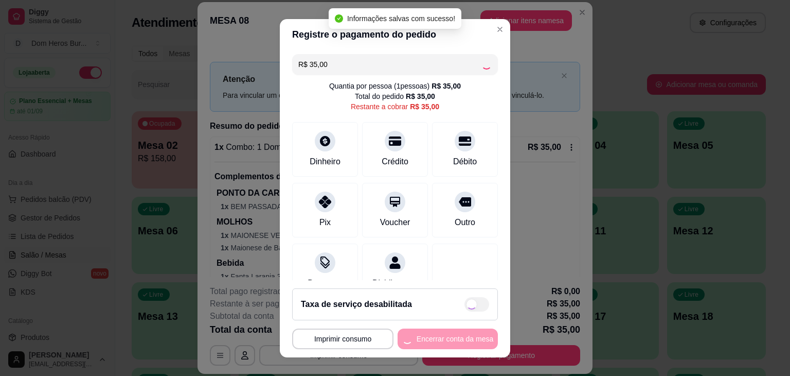
type input "R$ 0,00"
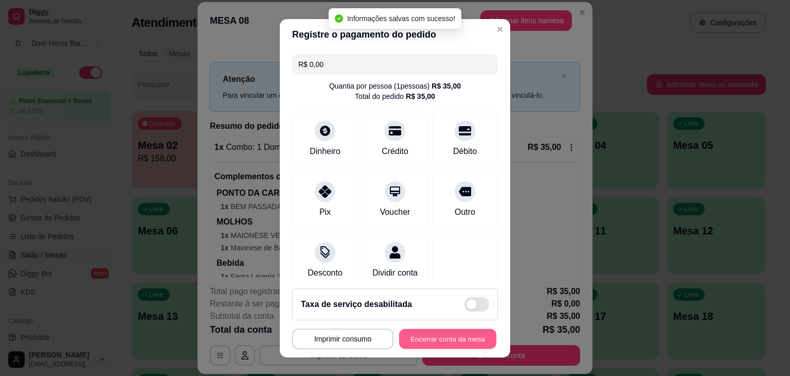
click at [451, 338] on button "Encerrar conta da mesa" at bounding box center [447, 338] width 97 height 20
click at [451, 338] on div "**********" at bounding box center [395, 338] width 206 height 21
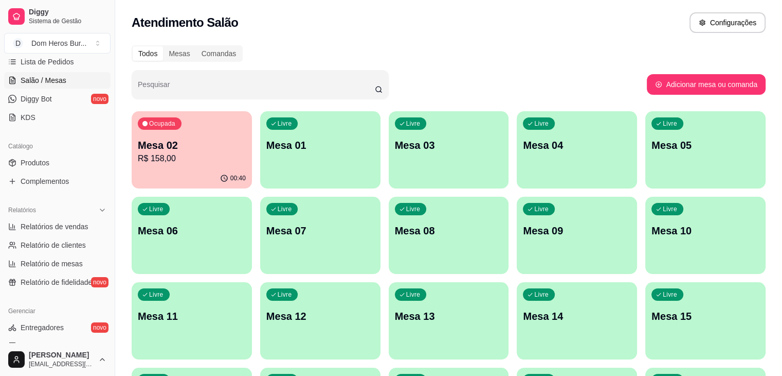
scroll to position [190, 0]
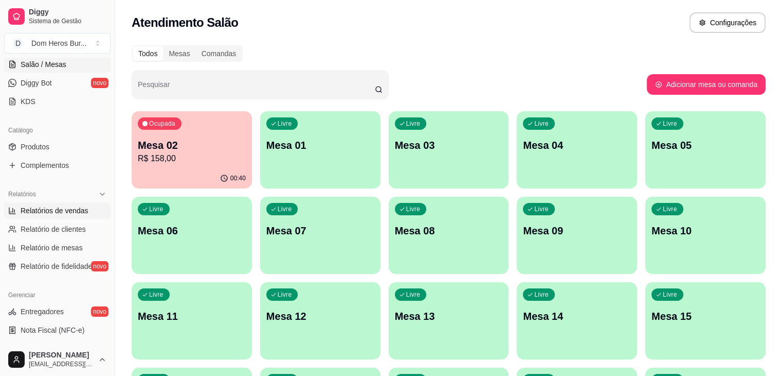
click at [83, 204] on link "Relatórios de vendas" at bounding box center [57, 210] width 106 height 16
select select "ALL"
select select "0"
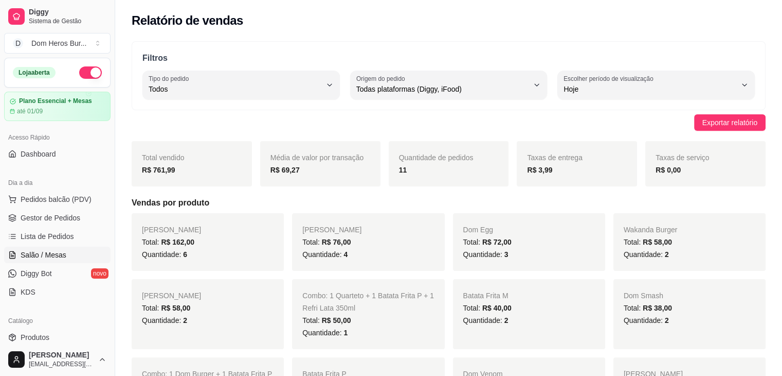
click at [55, 249] on span "Salão / Mesas" at bounding box center [44, 254] width 46 height 10
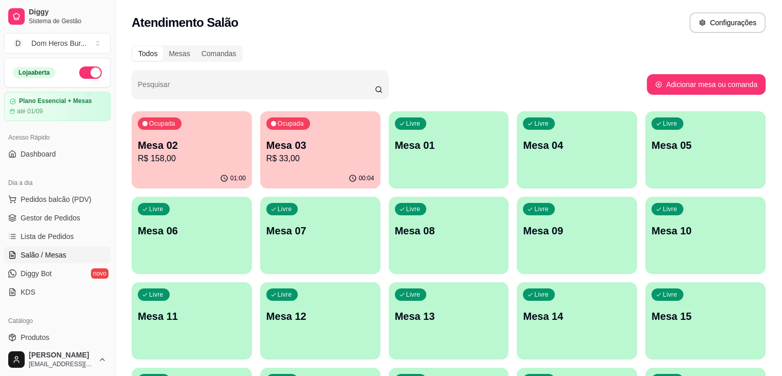
click at [191, 141] on p "Mesa 02" at bounding box center [192, 145] width 108 height 14
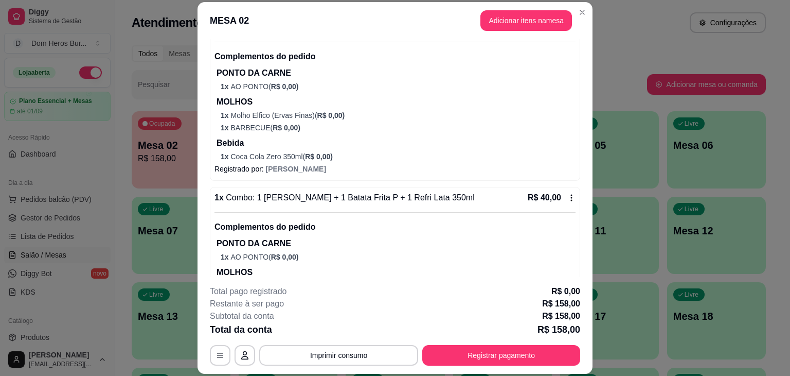
scroll to position [286, 0]
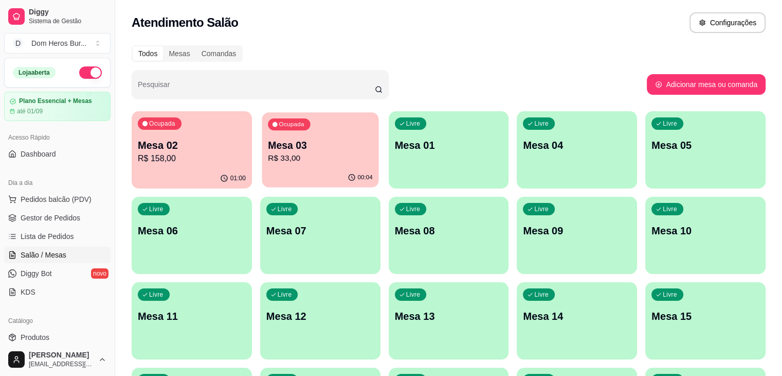
click at [274, 152] on p "R$ 33,00" at bounding box center [320, 158] width 105 height 12
click at [182, 151] on p "Mesa 02" at bounding box center [191, 145] width 105 height 14
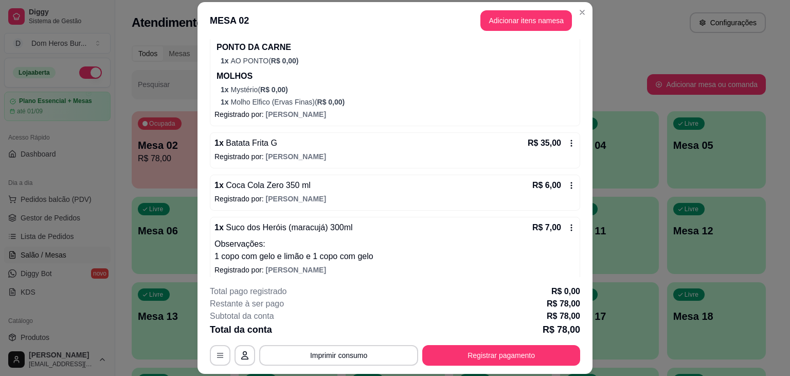
scroll to position [153, 0]
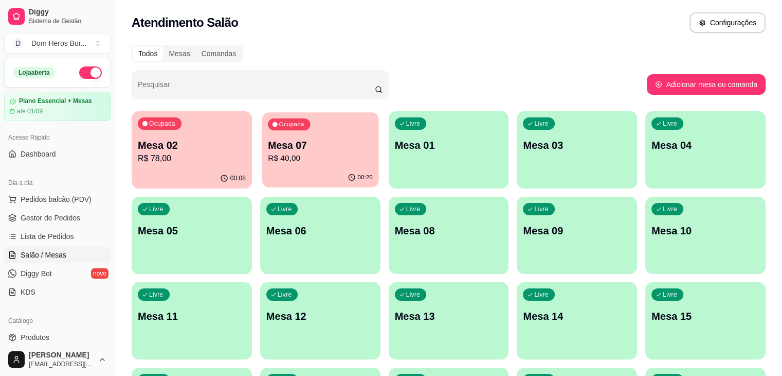
click at [289, 135] on div "Ocupada Mesa 07 R$ 40,00" at bounding box center [320, 140] width 117 height 56
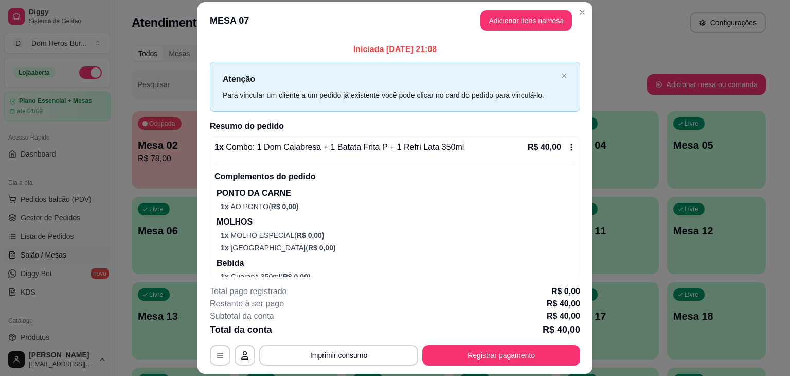
scroll to position [27, 0]
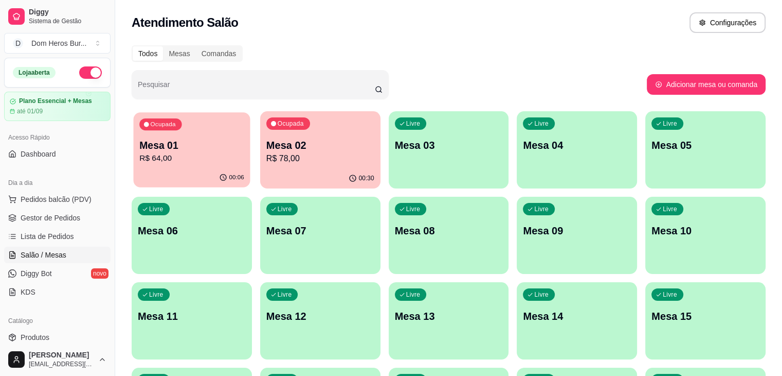
click at [219, 137] on div "Ocupada Mesa 01 R$ 64,00" at bounding box center [192, 140] width 117 height 56
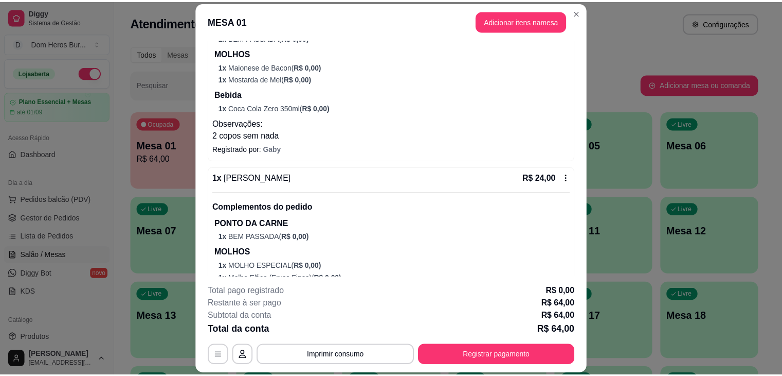
scroll to position [197, 0]
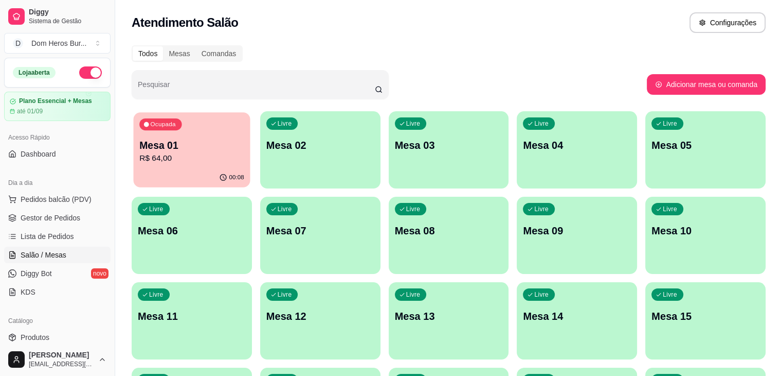
click at [199, 147] on p "Mesa 01" at bounding box center [191, 145] width 105 height 14
drag, startPoint x: 76, startPoint y: 225, endPoint x: 72, endPoint y: 220, distance: 6.7
click at [72, 220] on ul "Pedidos balcão (PDV) Gestor de Pedidos Lista de Pedidos Salão / Mesas Diggy Bot…" at bounding box center [57, 245] width 106 height 109
click at [72, 220] on span "Gestor de Pedidos" at bounding box center [51, 217] width 60 height 10
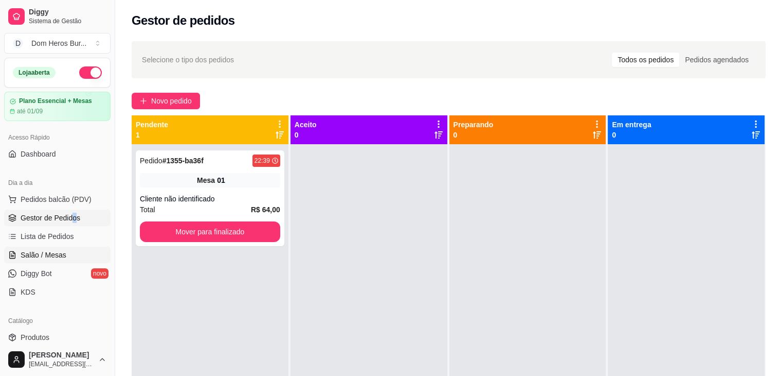
click at [46, 254] on span "Salão / Mesas" at bounding box center [44, 254] width 46 height 10
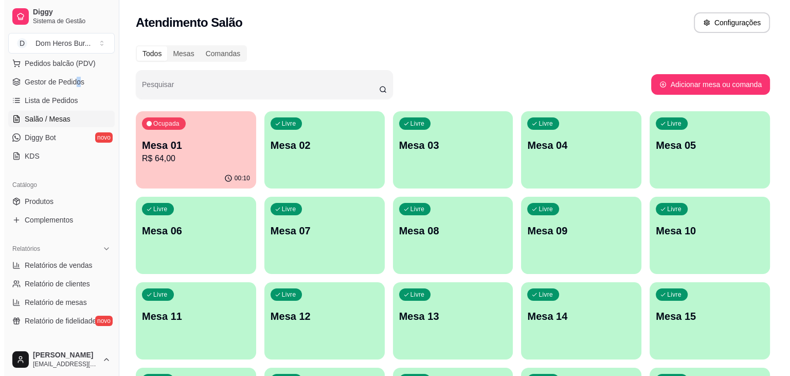
scroll to position [167, 0]
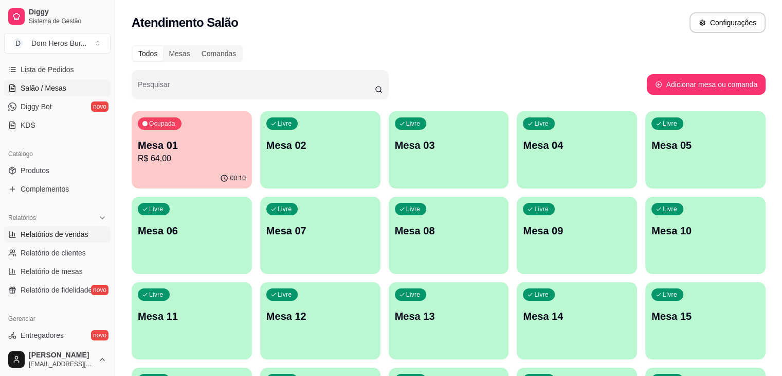
click at [65, 233] on span "Relatórios de vendas" at bounding box center [55, 234] width 68 height 10
select select "ALL"
select select "0"
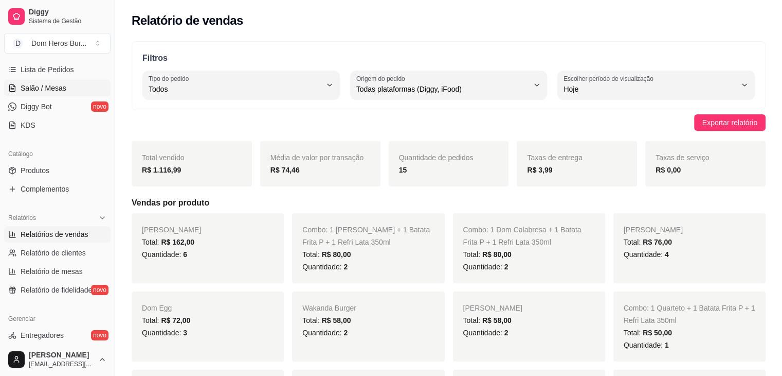
click at [63, 94] on link "Salão / Mesas" at bounding box center [57, 88] width 106 height 16
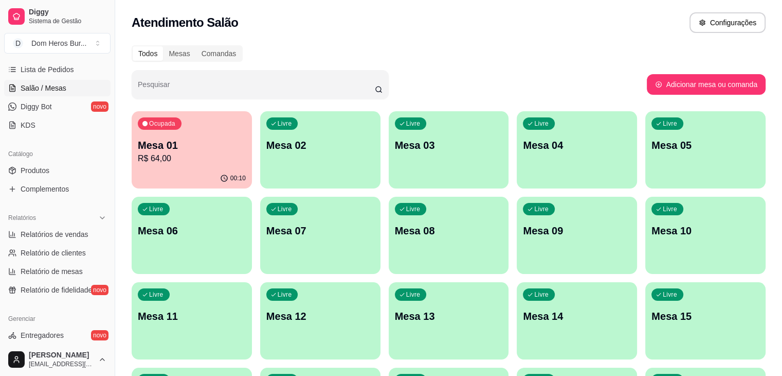
click at [177, 186] on div "00:10" at bounding box center [192, 178] width 120 height 20
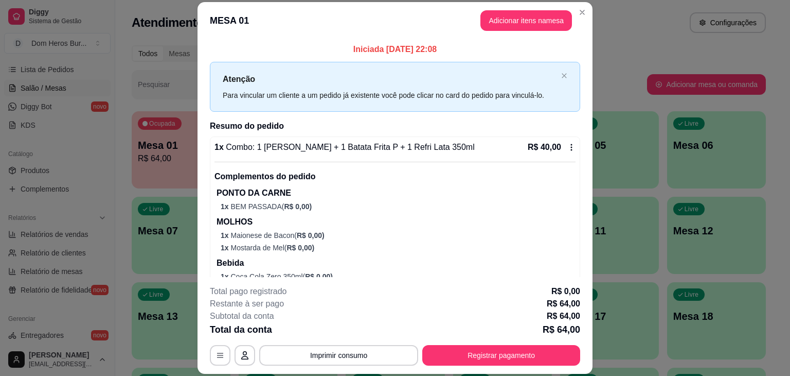
scroll to position [197, 0]
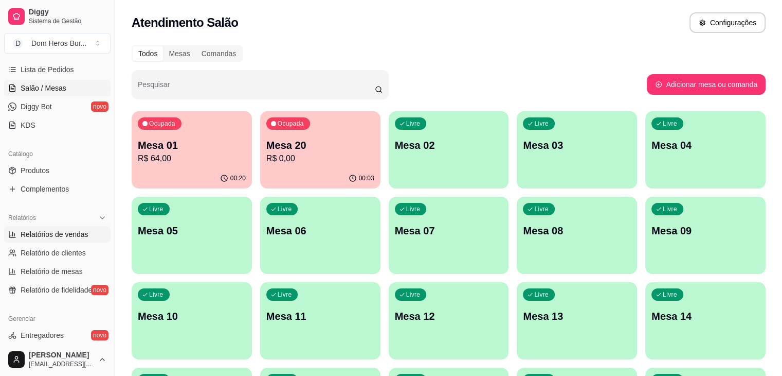
click at [49, 231] on span "Relatórios de vendas" at bounding box center [55, 234] width 68 height 10
select select "ALL"
select select "0"
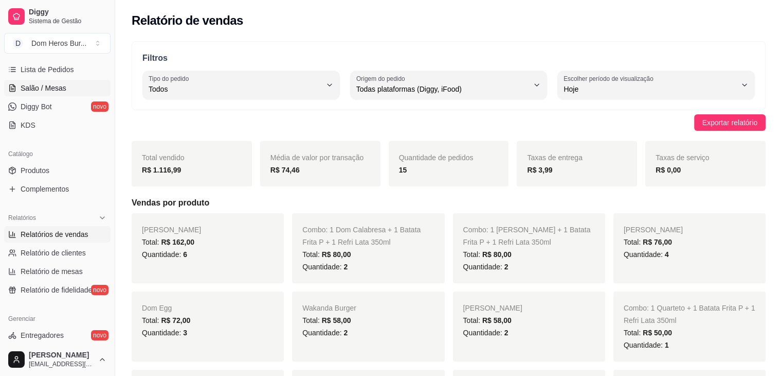
click at [51, 91] on span "Salão / Mesas" at bounding box center [44, 88] width 46 height 10
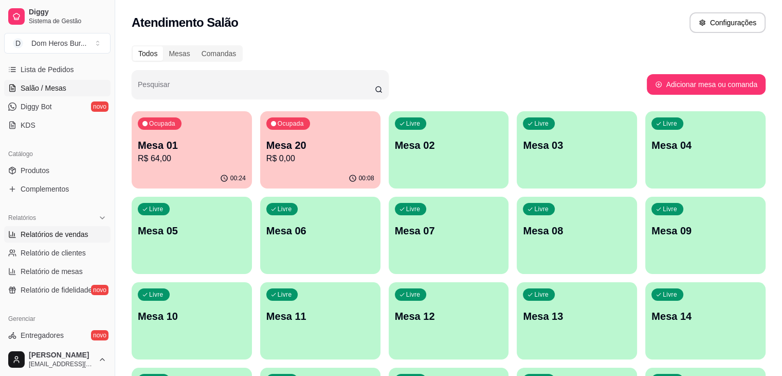
click at [66, 236] on span "Relatórios de vendas" at bounding box center [55, 234] width 68 height 10
select select "ALL"
select select "0"
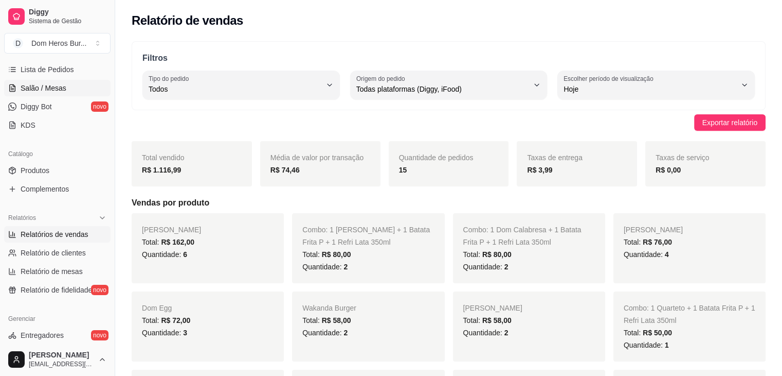
click at [40, 88] on span "Salão / Mesas" at bounding box center [44, 88] width 46 height 10
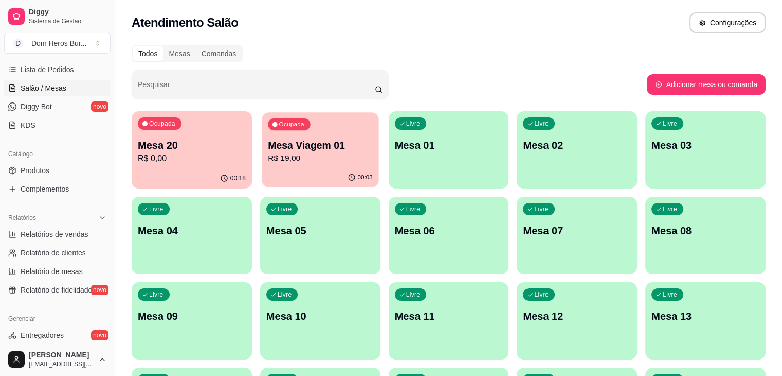
click at [262, 111] on div "Ocupada Mesa 20 R$ 0,00 00:18 Ocupada Mesa Viagem 01 R$ 19,00 00:03 Livre Mesa …" at bounding box center [449, 363] width 634 height 504
click at [210, 137] on div "Ocupada Mesa 20 R$ 0,00" at bounding box center [192, 140] width 117 height 56
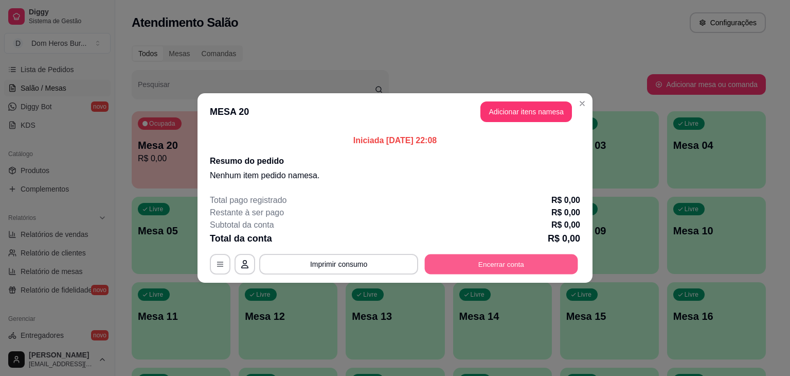
click at [475, 270] on button "Encerrar conta" at bounding box center [501, 264] width 153 height 20
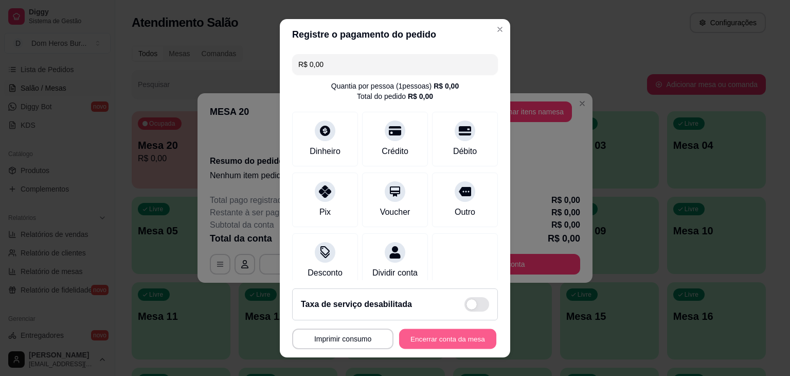
click at [461, 340] on button "Encerrar conta da mesa" at bounding box center [447, 338] width 97 height 20
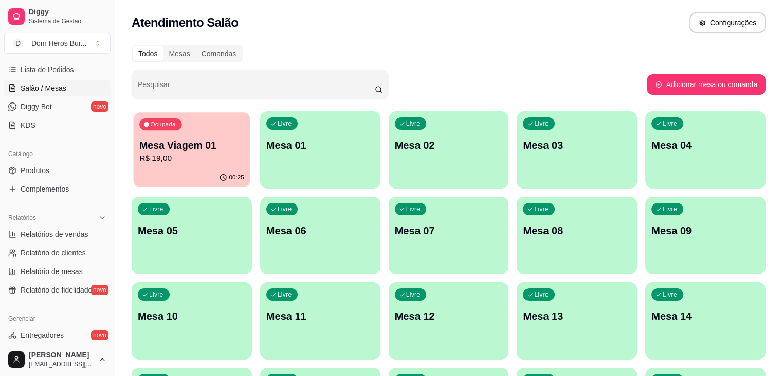
click at [175, 142] on p "Mesa Viagem 01" at bounding box center [191, 145] width 105 height 14
click at [207, 158] on p "R$ 19,00" at bounding box center [191, 158] width 105 height 12
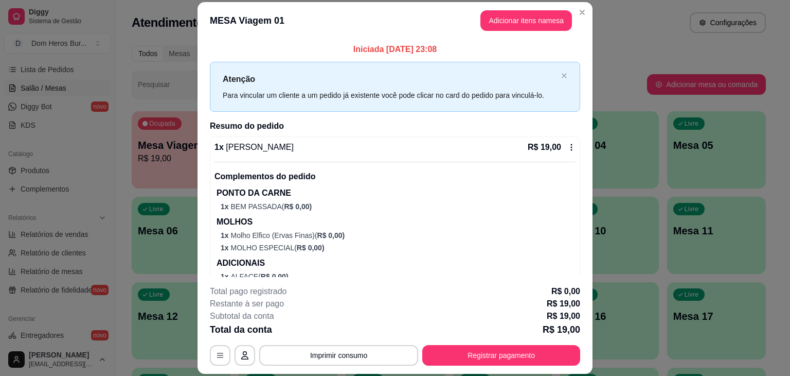
scroll to position [39, 0]
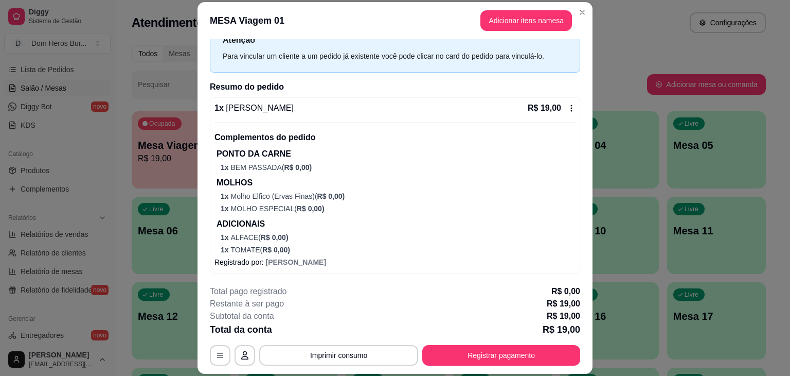
click at [327, 146] on div "Complementos do pedido PONTO DA CARNE 1 x BEM PASSADA ( R$ 0,00 ) MOLHOS 1 x Mo…" at bounding box center [395, 188] width 361 height 132
click at [470, 350] on button "Registrar pagamento" at bounding box center [501, 355] width 153 height 20
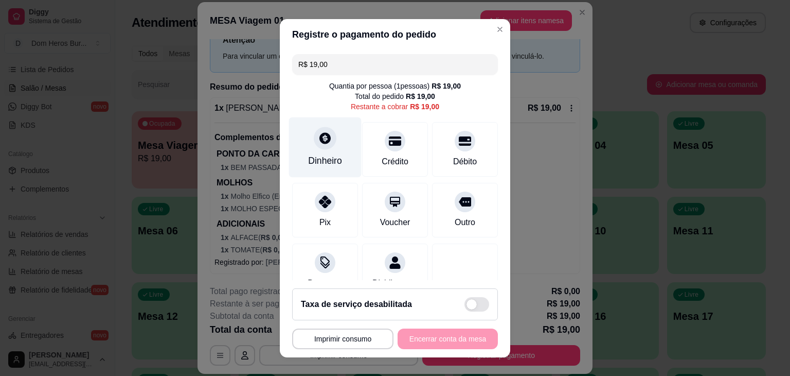
click at [328, 159] on div "Dinheiro" at bounding box center [325, 160] width 34 height 13
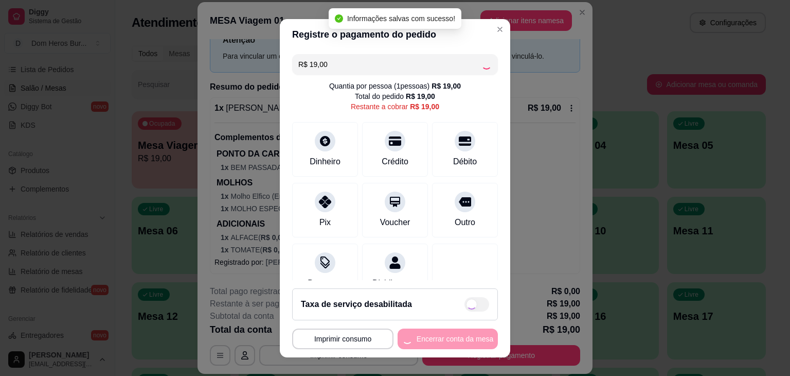
type input "R$ 0,00"
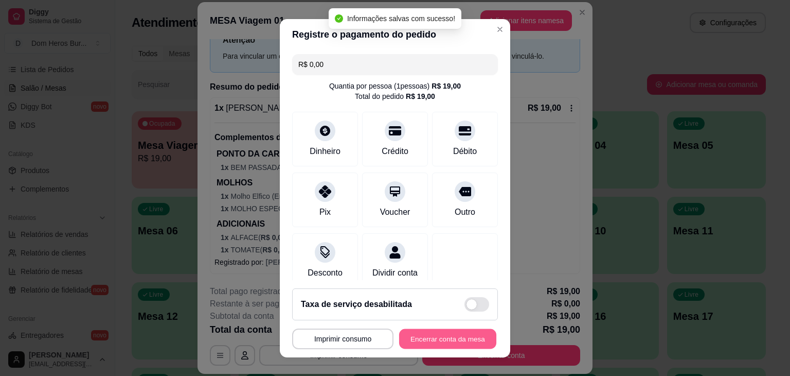
click at [433, 336] on button "Encerrar conta da mesa" at bounding box center [447, 338] width 97 height 20
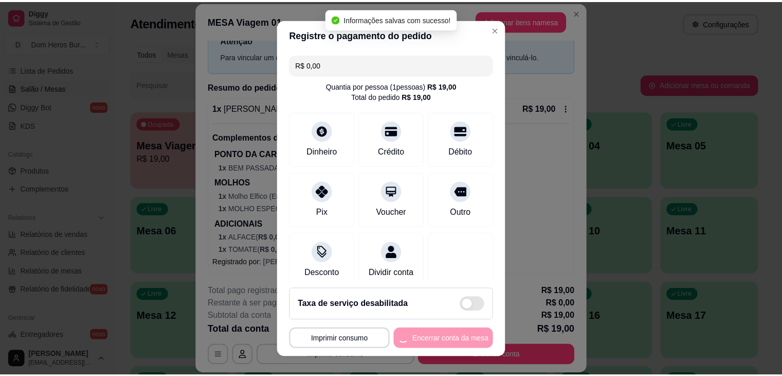
scroll to position [0, 0]
